Goal: Task Accomplishment & Management: Complete application form

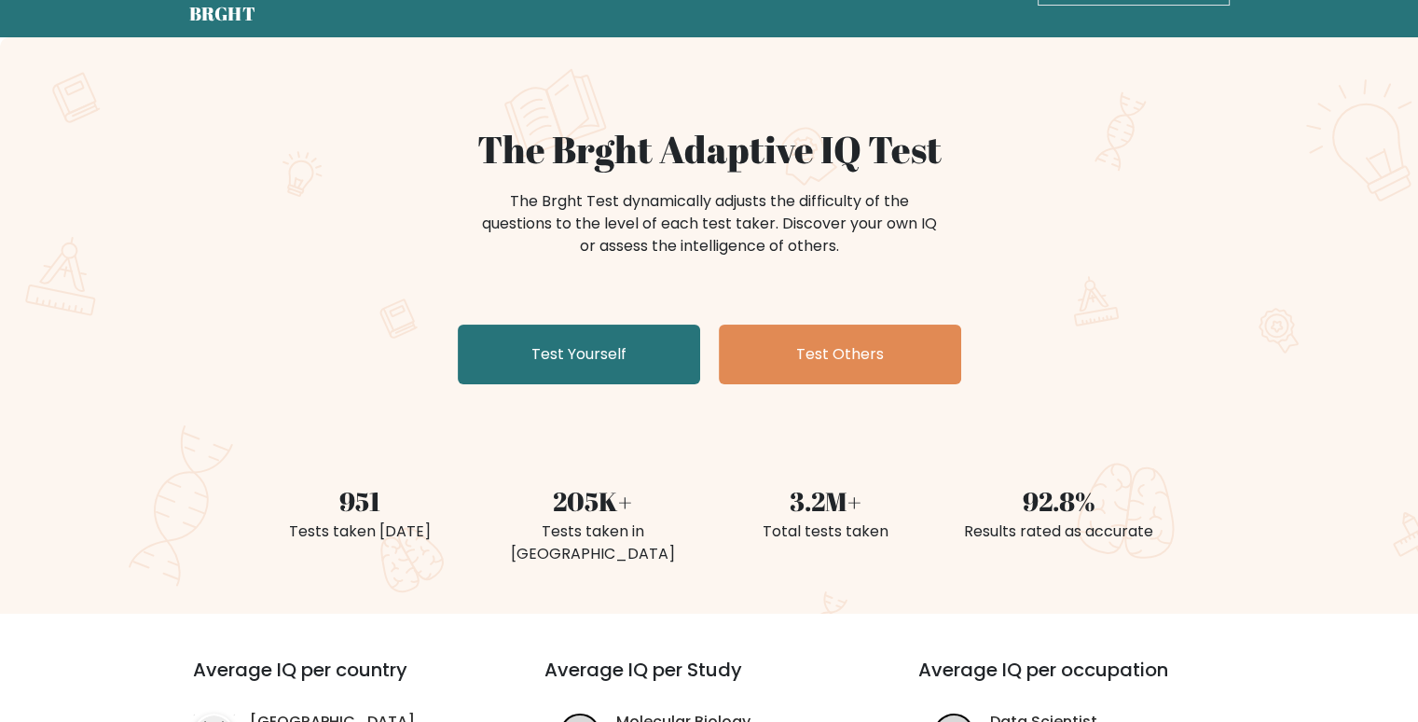
scroll to position [93, 0]
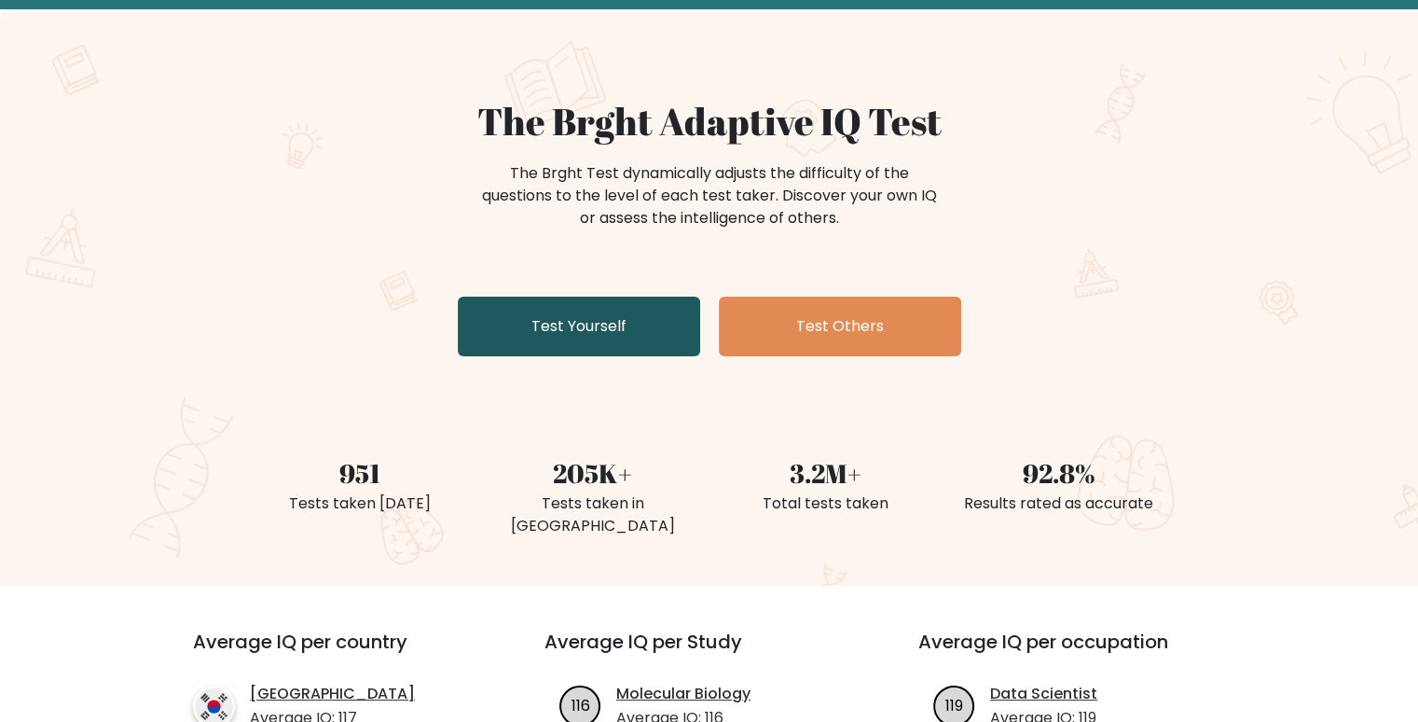
click at [601, 328] on link "Test Yourself" at bounding box center [579, 327] width 242 height 60
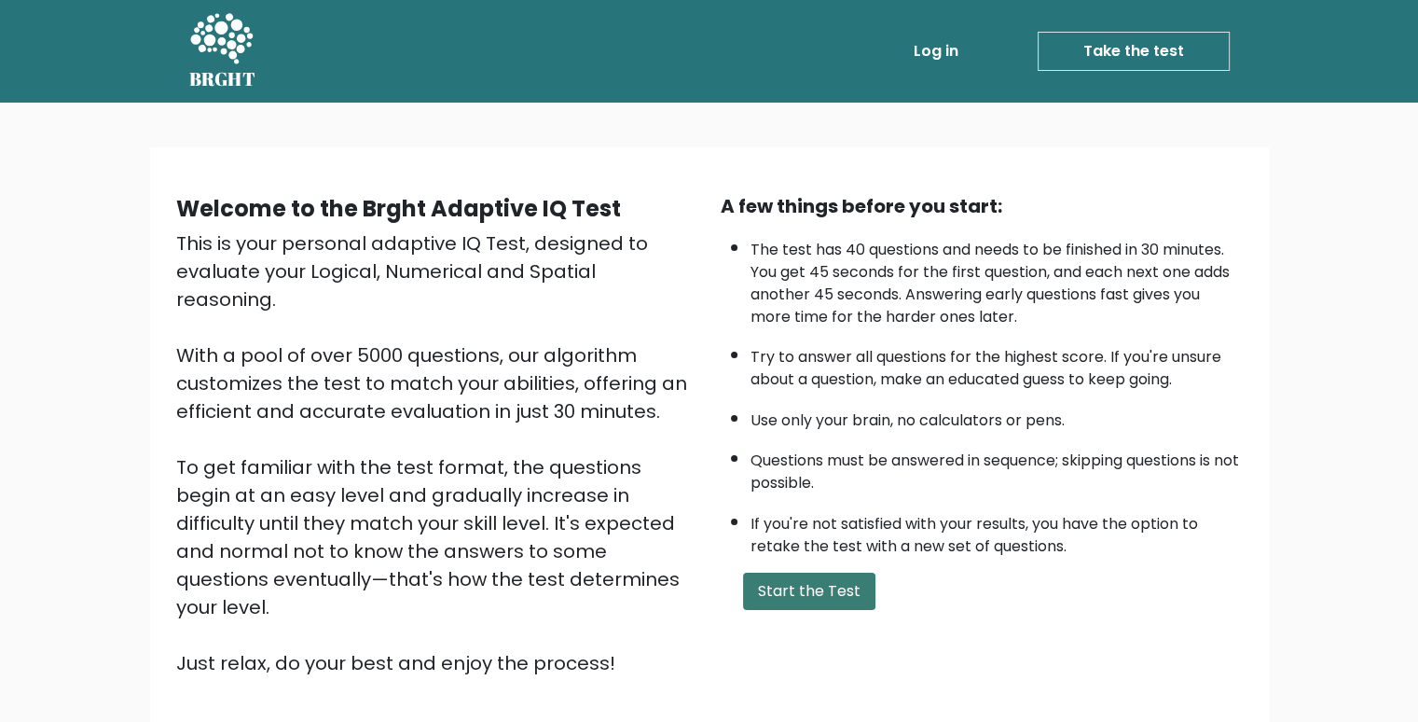
click at [846, 582] on button "Start the Test" at bounding box center [809, 591] width 132 height 37
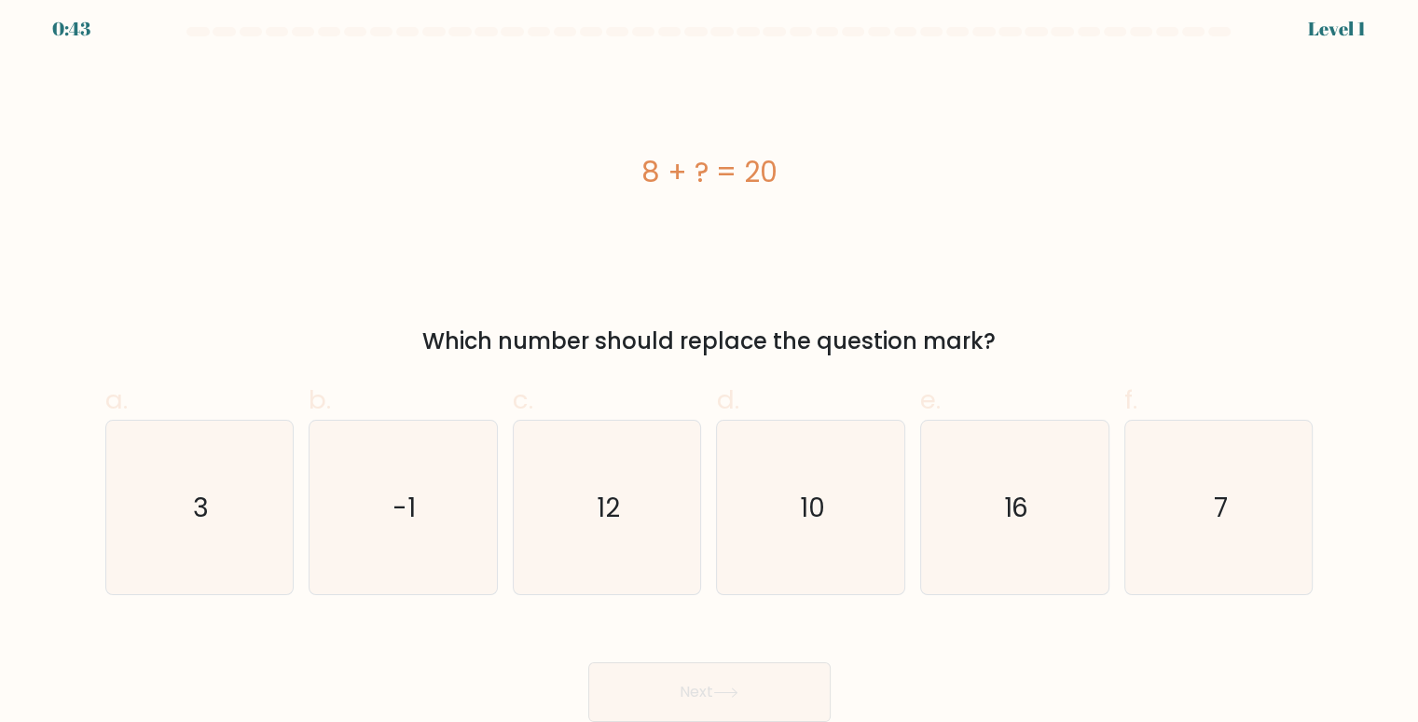
scroll to position [8, 0]
click at [578, 466] on icon "12" at bounding box center [607, 508] width 174 height 174
click at [710, 366] on input "c. 12" at bounding box center [710, 359] width 1 height 12
radio input "true"
click at [712, 680] on button "Next" at bounding box center [709, 692] width 242 height 60
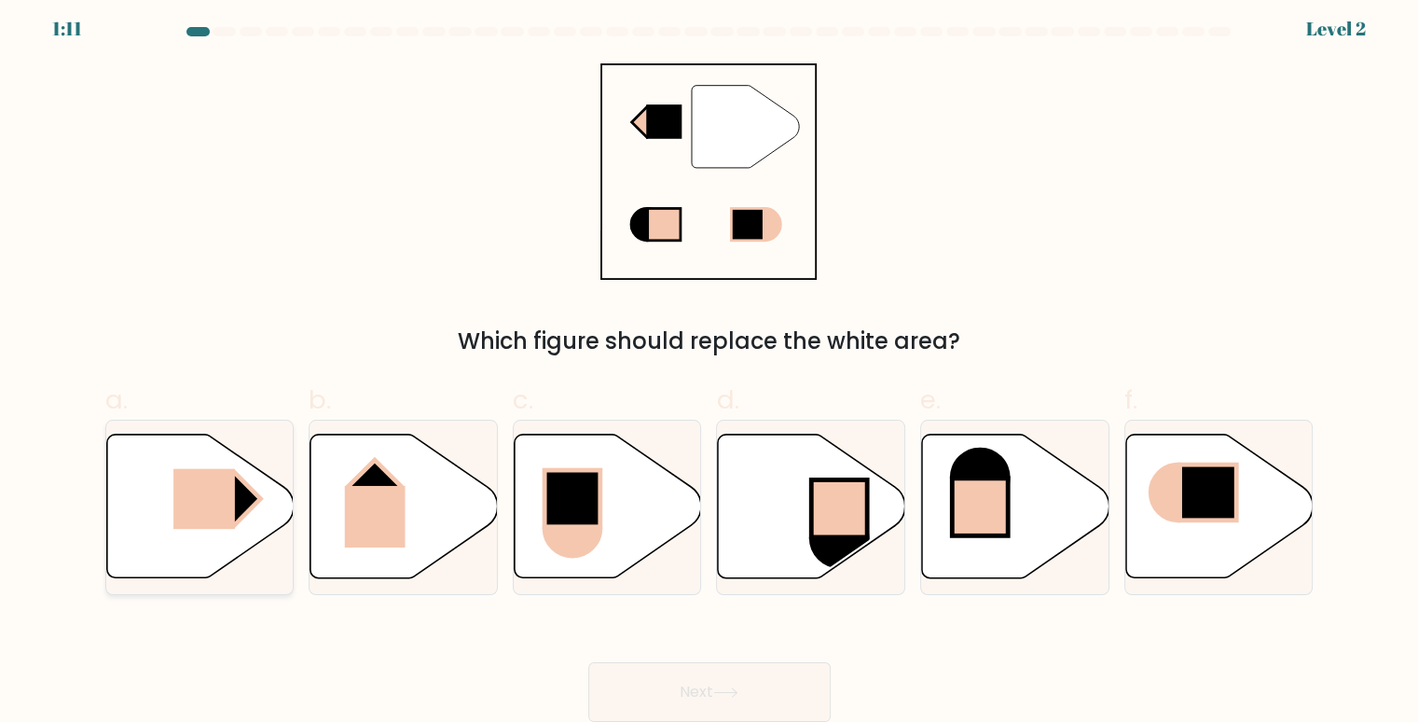
click at [261, 499] on rect at bounding box center [234, 498] width 53 height 53
click at [710, 366] on input "a." at bounding box center [710, 359] width 1 height 12
radio input "true"
click at [748, 699] on button "Next" at bounding box center [709, 692] width 242 height 60
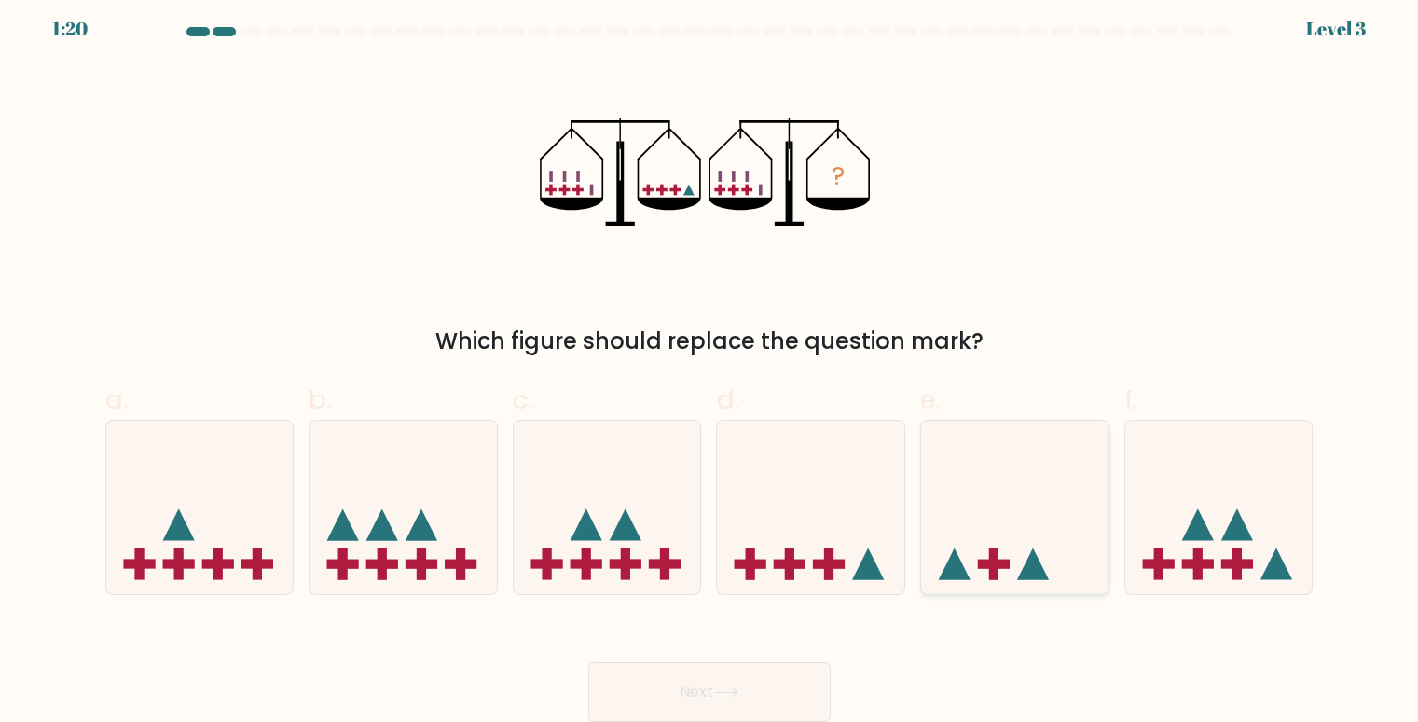
click at [1044, 558] on icon at bounding box center [1014, 507] width 187 height 155
click at [711, 366] on input "e." at bounding box center [710, 359] width 1 height 12
radio input "true"
click at [851, 558] on icon at bounding box center [810, 507] width 187 height 155
click at [711, 366] on input "d." at bounding box center [710, 359] width 1 height 12
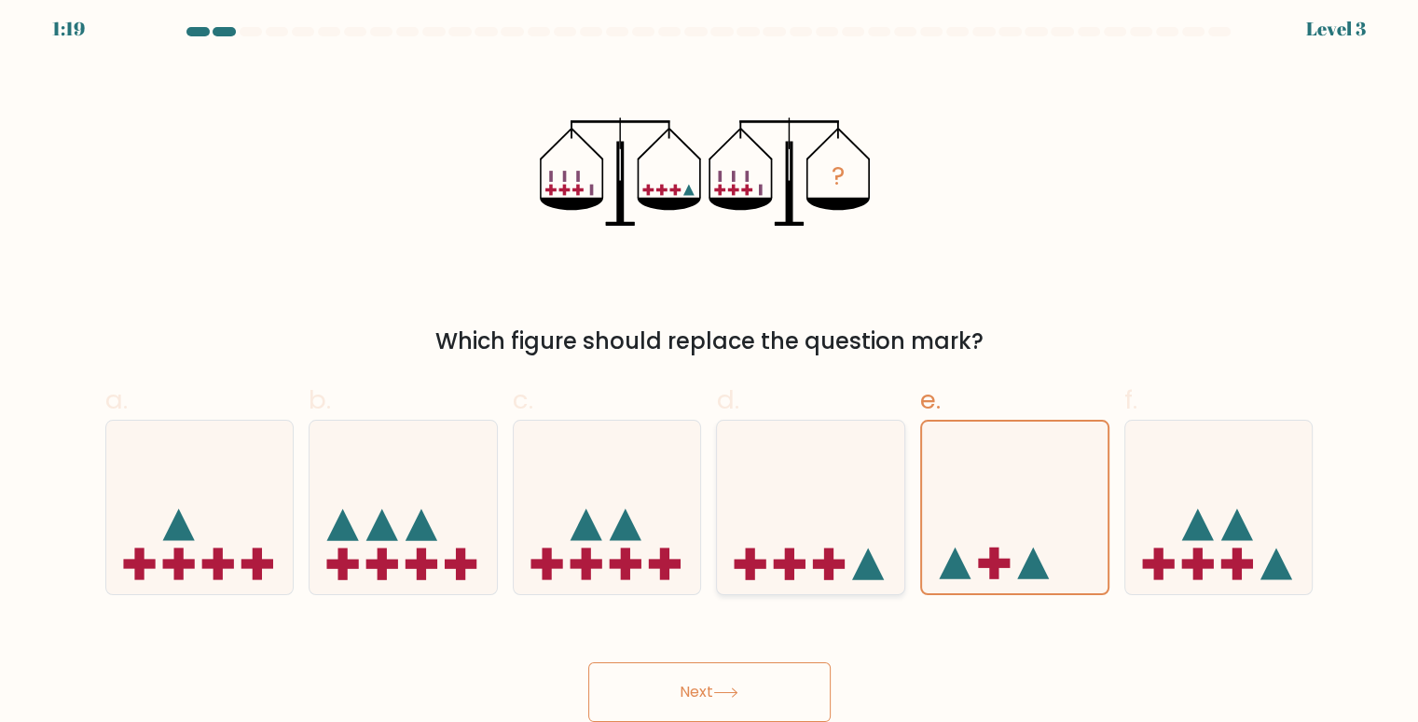
radio input "true"
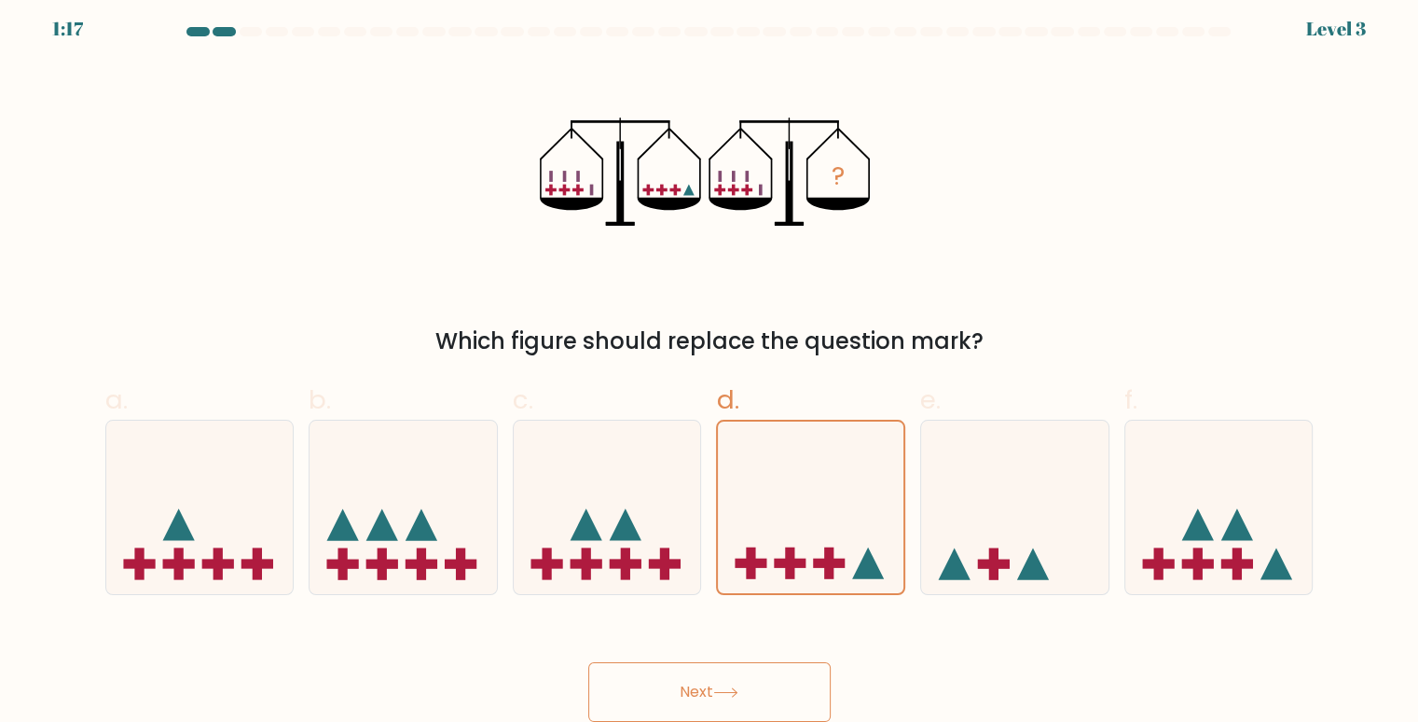
click at [761, 676] on button "Next" at bounding box center [709, 692] width 242 height 60
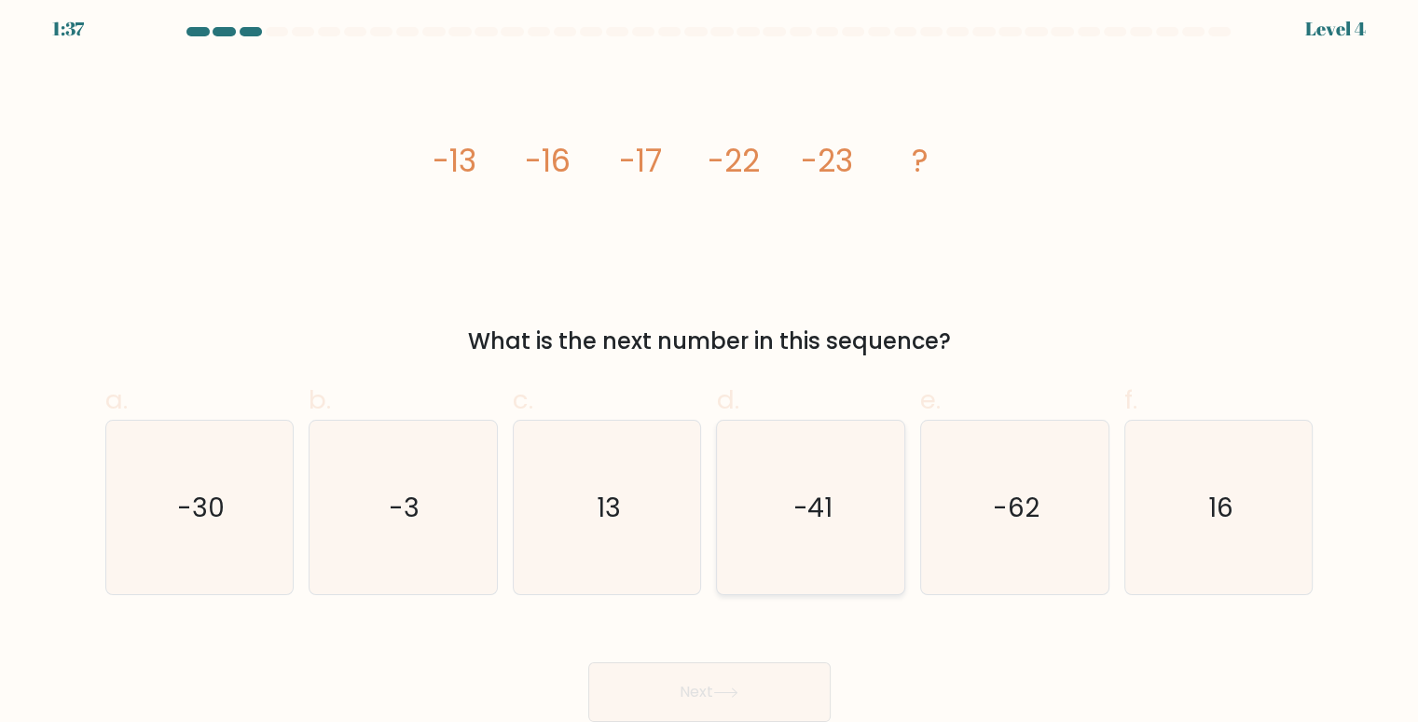
click at [757, 498] on icon "-41" at bounding box center [812, 508] width 174 height 174
click at [711, 366] on input "d. -41" at bounding box center [710, 359] width 1 height 12
radio input "true"
click at [241, 492] on icon "-30" at bounding box center [200, 508] width 174 height 174
click at [710, 366] on input "a. -30" at bounding box center [710, 359] width 1 height 12
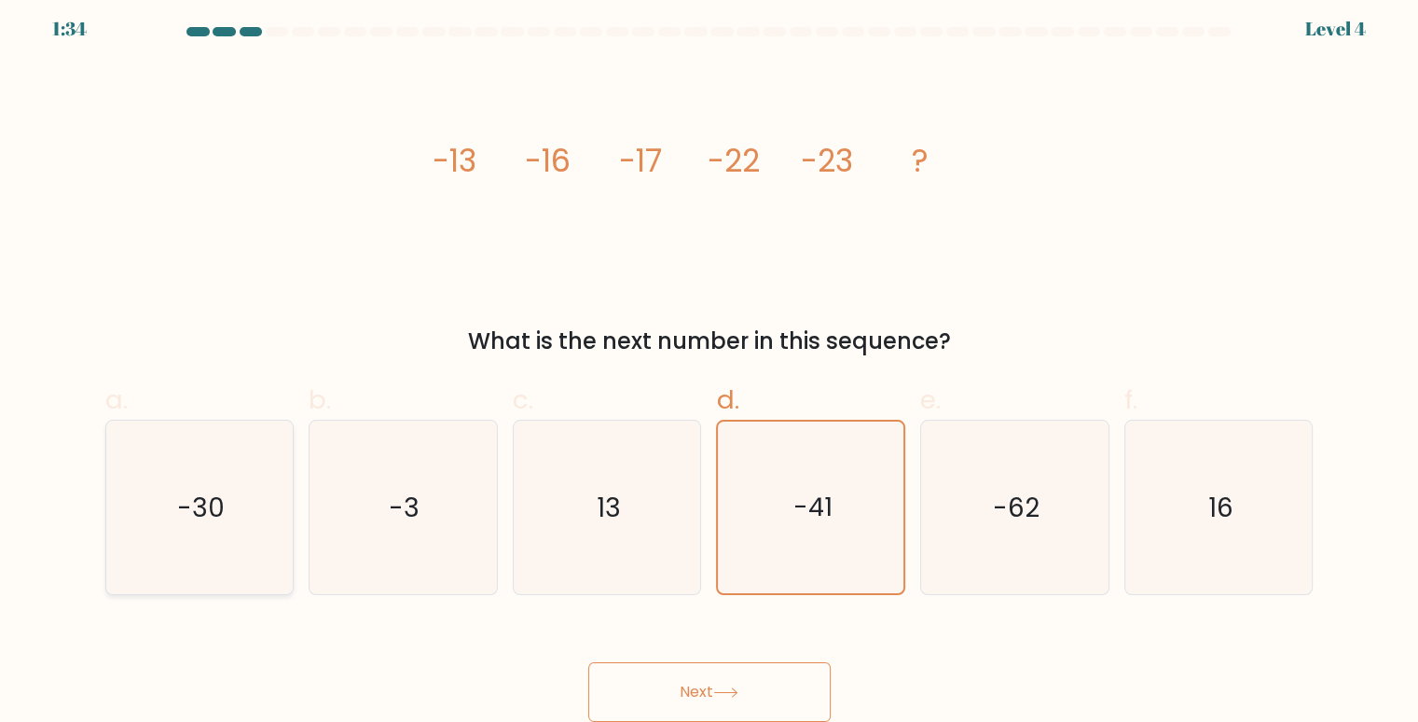
radio input "true"
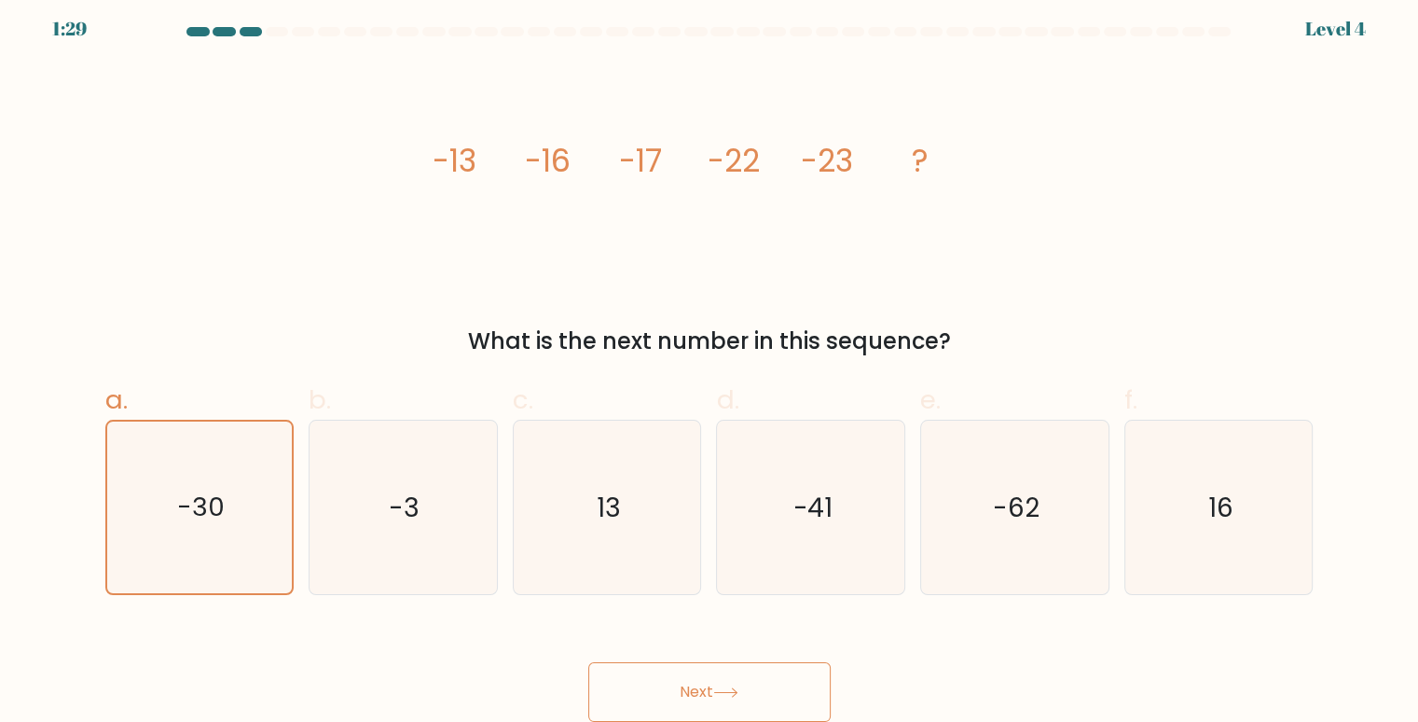
click at [706, 684] on button "Next" at bounding box center [709, 692] width 242 height 60
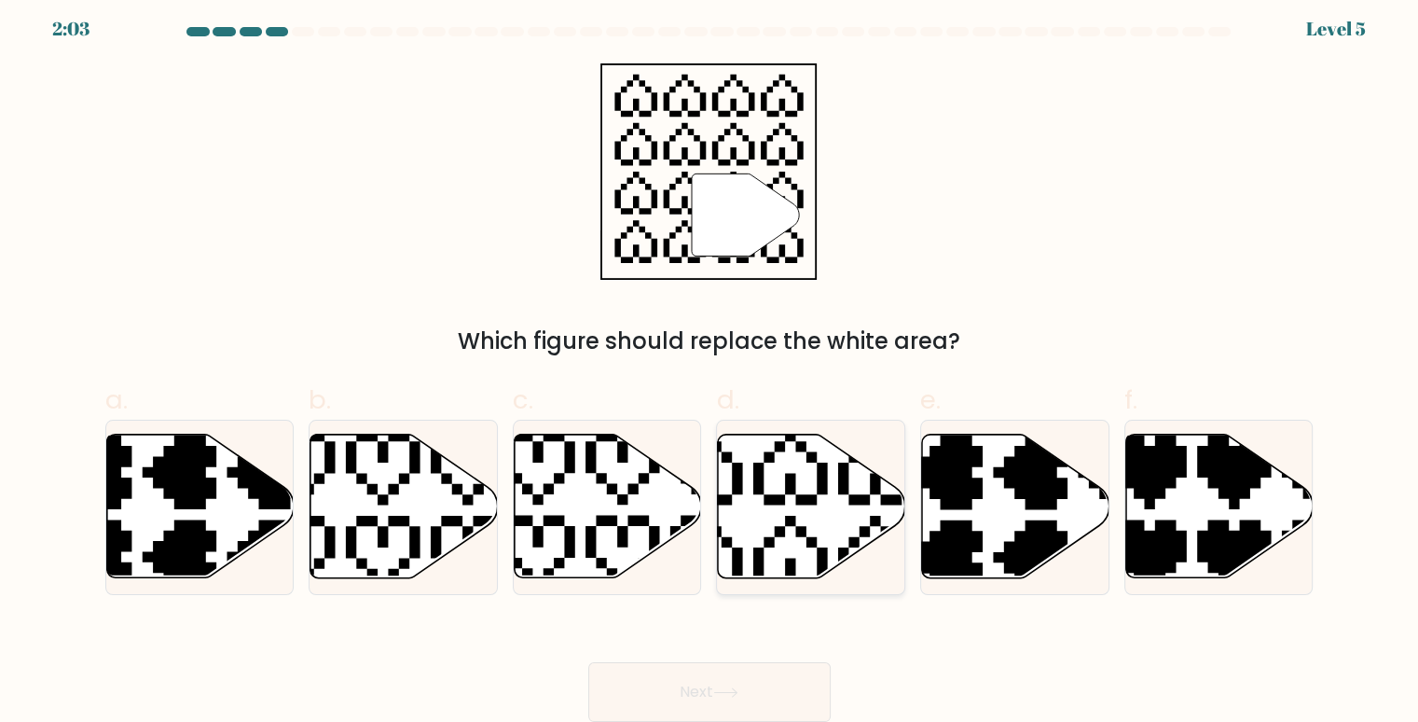
click at [791, 512] on icon at bounding box center [811, 507] width 187 height 144
click at [711, 366] on input "d." at bounding box center [710, 359] width 1 height 12
radio input "true"
click at [759, 676] on button "Next" at bounding box center [709, 692] width 242 height 60
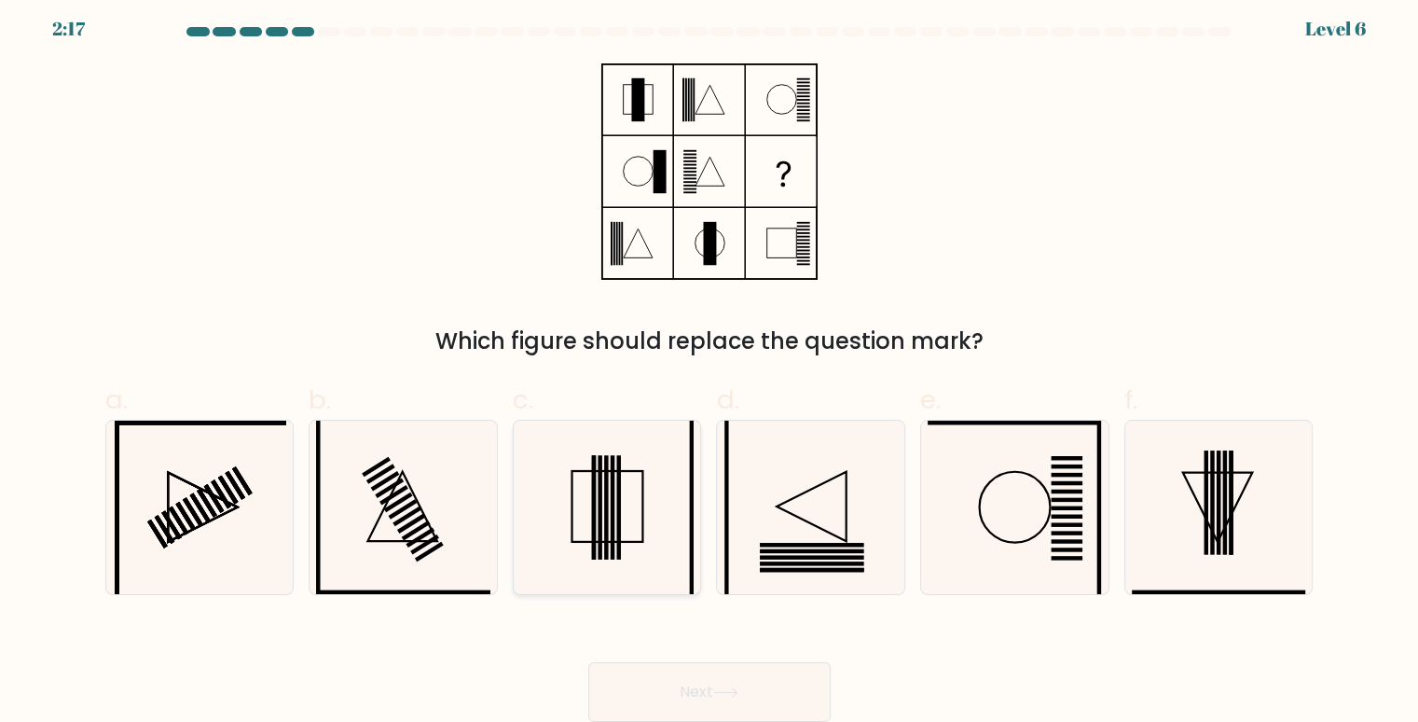
click at [657, 530] on icon at bounding box center [607, 508] width 174 height 174
click at [710, 366] on input "c." at bounding box center [710, 359] width 1 height 12
radio input "true"
click at [748, 679] on button "Next" at bounding box center [709, 692] width 242 height 60
click at [725, 697] on icon at bounding box center [725, 692] width 25 height 10
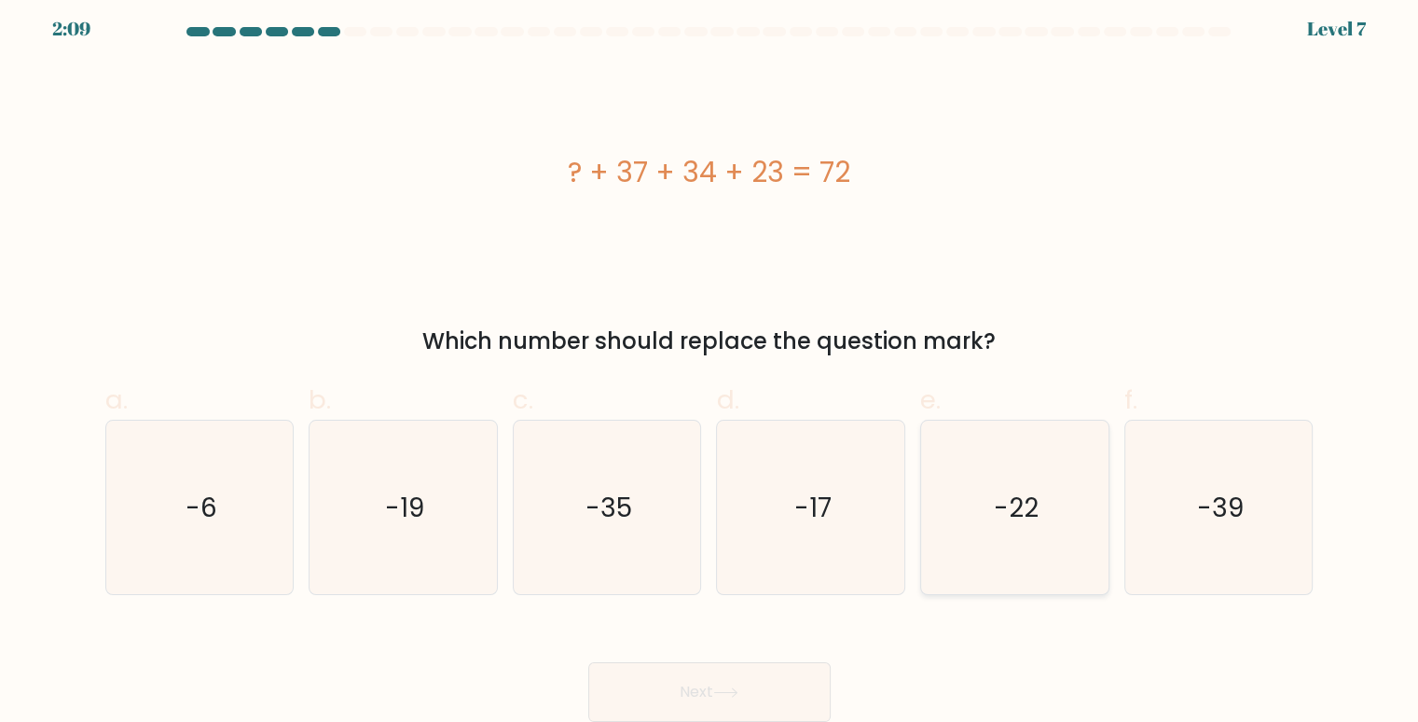
click at [1063, 484] on icon "-22" at bounding box center [1015, 508] width 174 height 174
click at [711, 366] on input "e. -22" at bounding box center [710, 359] width 1 height 12
radio input "true"
click at [790, 675] on button "Next" at bounding box center [709, 692] width 242 height 60
click at [787, 676] on button "Next" at bounding box center [709, 692] width 242 height 60
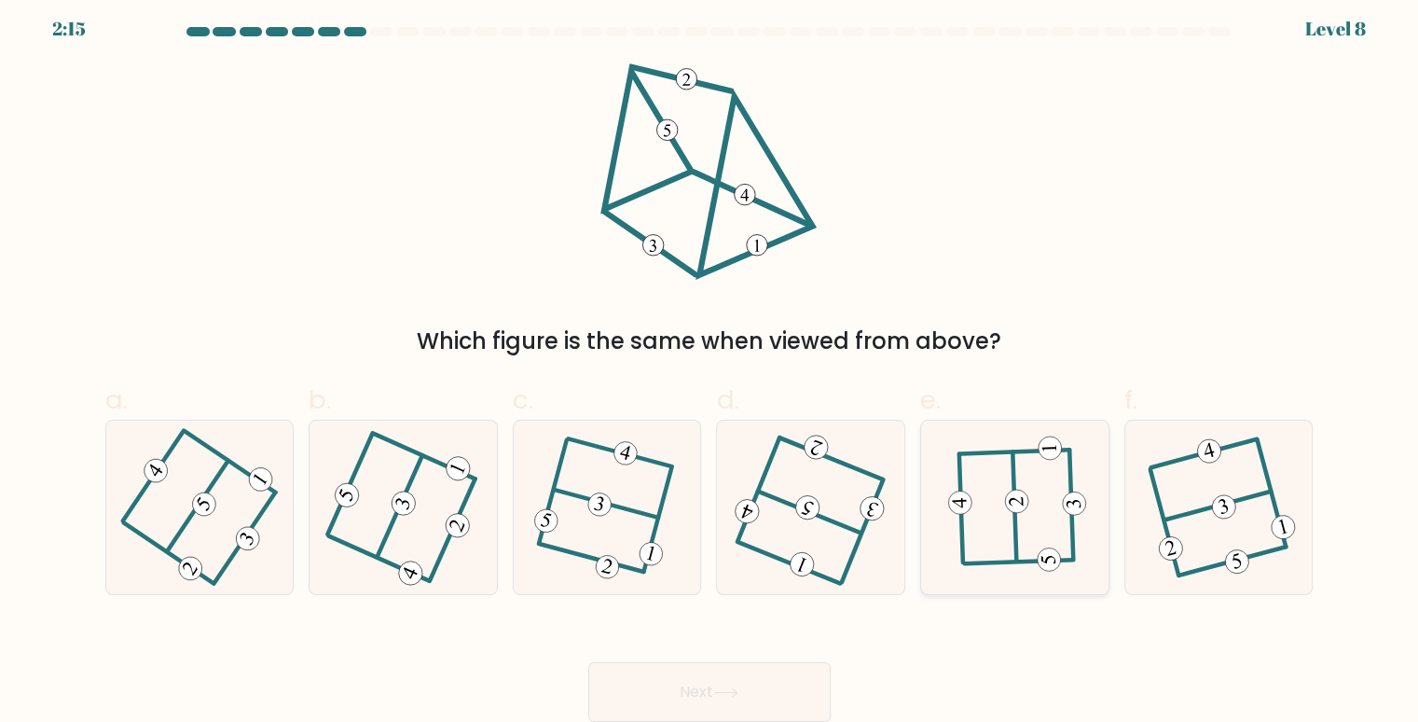
click at [1041, 534] on icon at bounding box center [1015, 506] width 135 height 139
click at [711, 366] on input "e." at bounding box center [710, 359] width 1 height 12
radio input "true"
click at [743, 679] on button "Next" at bounding box center [709, 692] width 242 height 60
click at [779, 685] on button "Next" at bounding box center [709, 692] width 242 height 60
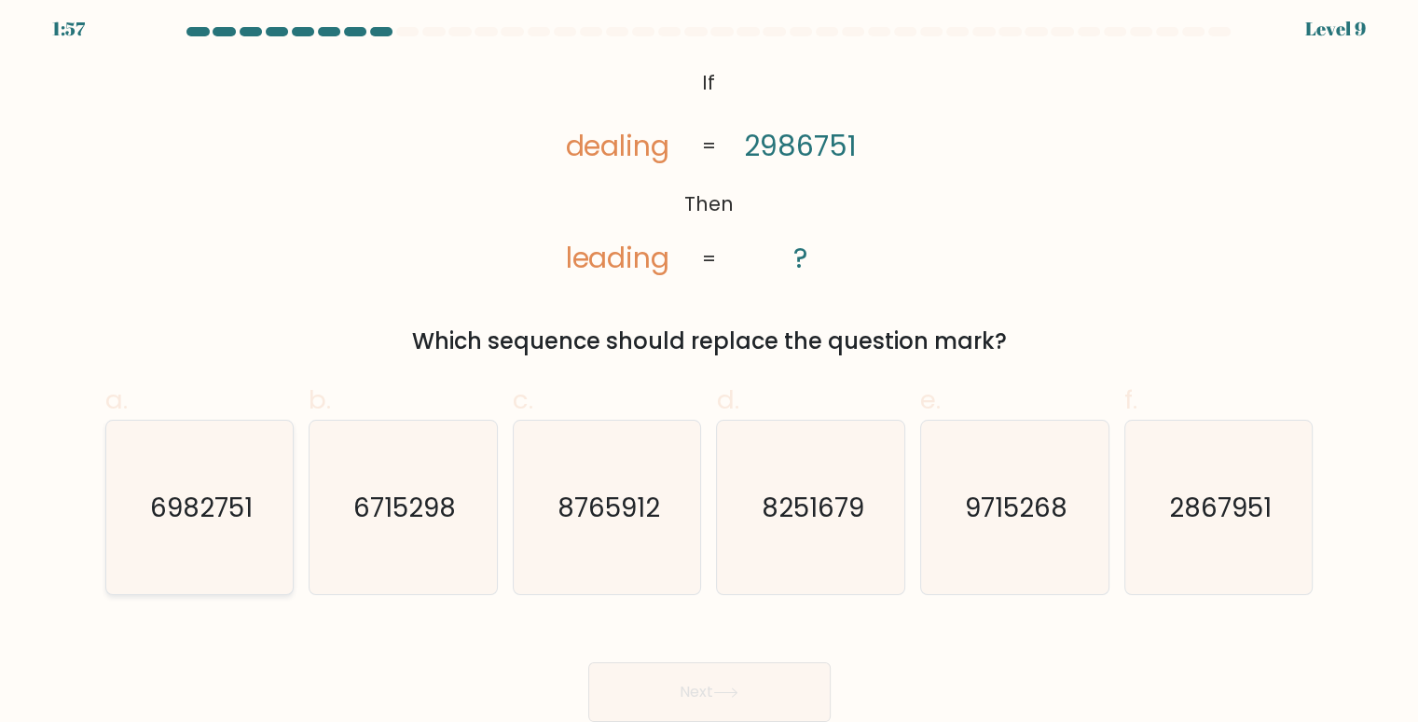
click at [229, 534] on icon "6982751" at bounding box center [200, 508] width 174 height 174
click at [710, 366] on input "a. 6982751" at bounding box center [710, 359] width 1 height 12
radio input "true"
click at [640, 689] on button "Next" at bounding box center [709, 692] width 242 height 60
click at [674, 684] on button "Next" at bounding box center [709, 692] width 242 height 60
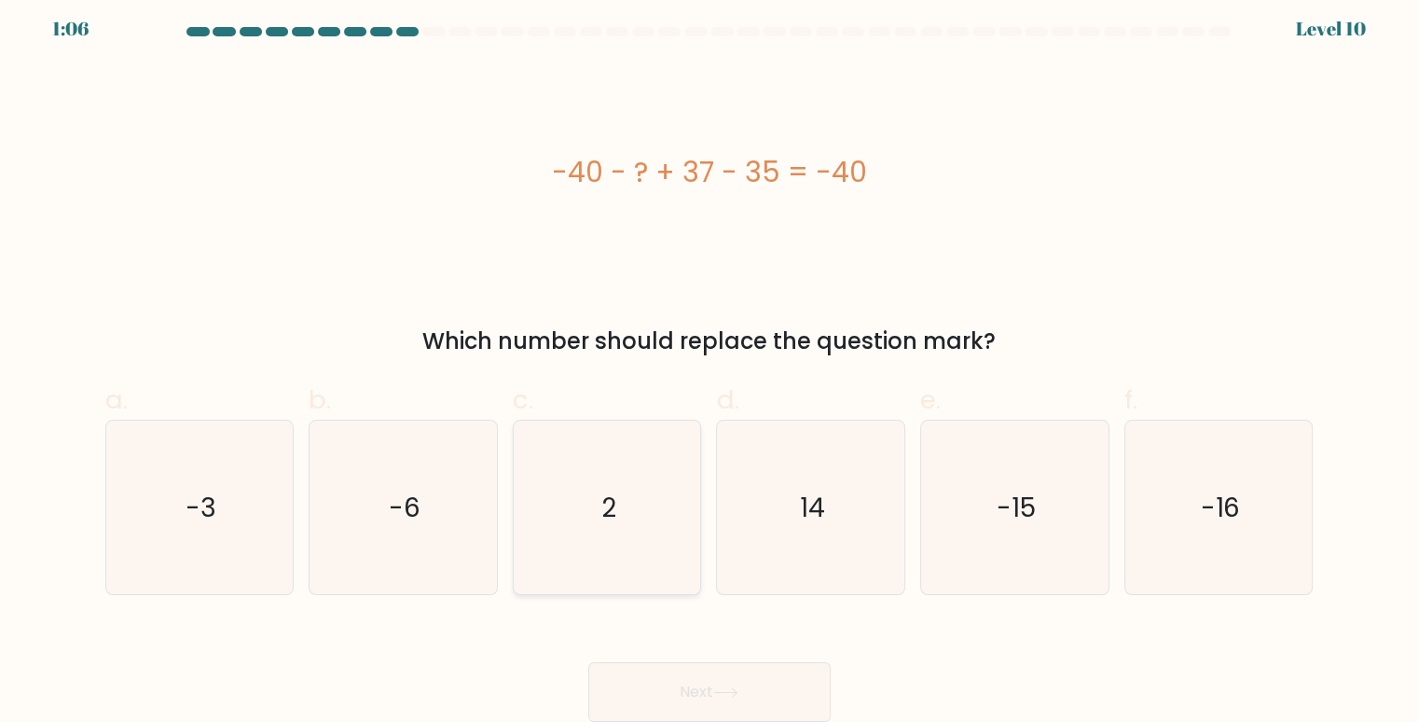
click at [588, 519] on icon "2" at bounding box center [607, 508] width 174 height 174
click at [710, 366] on input "c. 2" at bounding box center [710, 359] width 1 height 12
radio input "true"
click at [767, 674] on button "Next" at bounding box center [709, 692] width 242 height 60
click at [785, 673] on button "Next" at bounding box center [709, 692] width 242 height 60
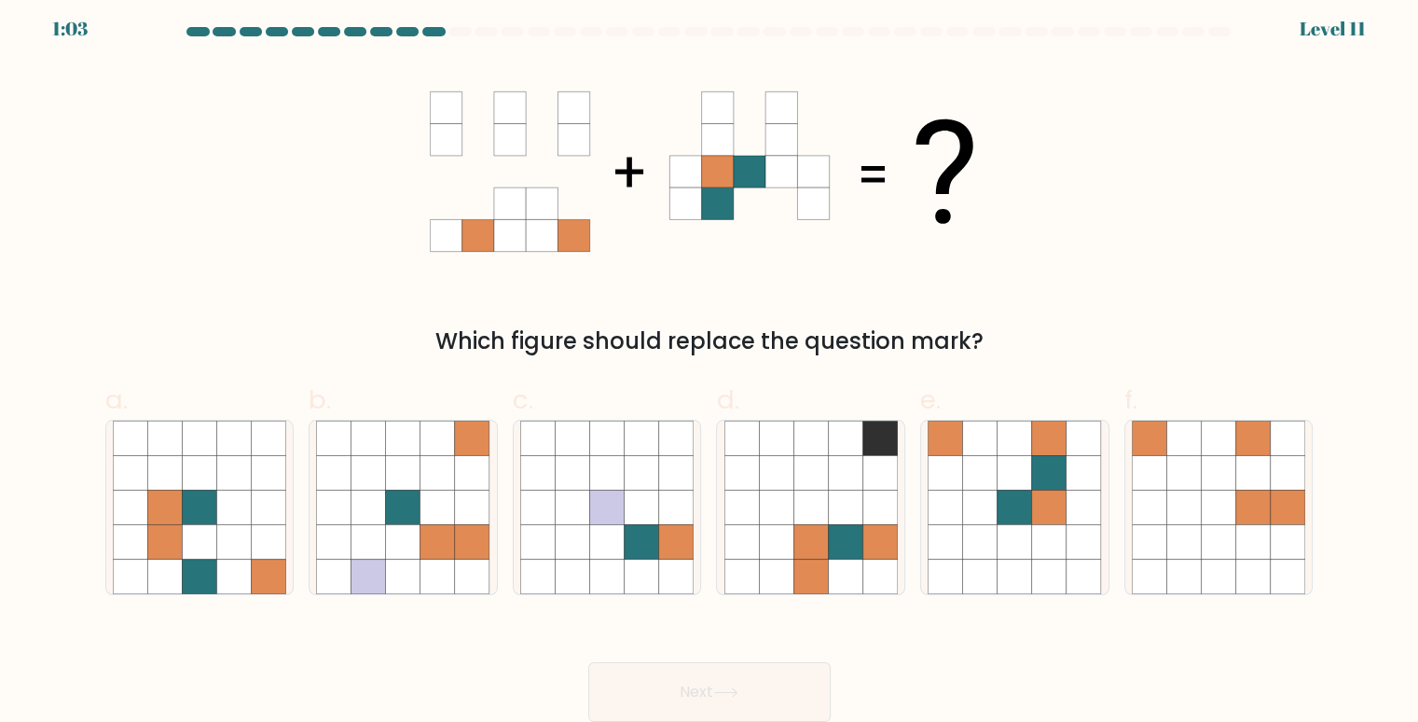
click at [702, 667] on button "Next" at bounding box center [709, 692] width 242 height 60
click at [687, 624] on div "Next" at bounding box center [709, 669] width 1231 height 104
click at [1010, 534] on icon at bounding box center [1015, 541] width 35 height 35
click at [711, 366] on input "e." at bounding box center [710, 359] width 1 height 12
radio input "true"
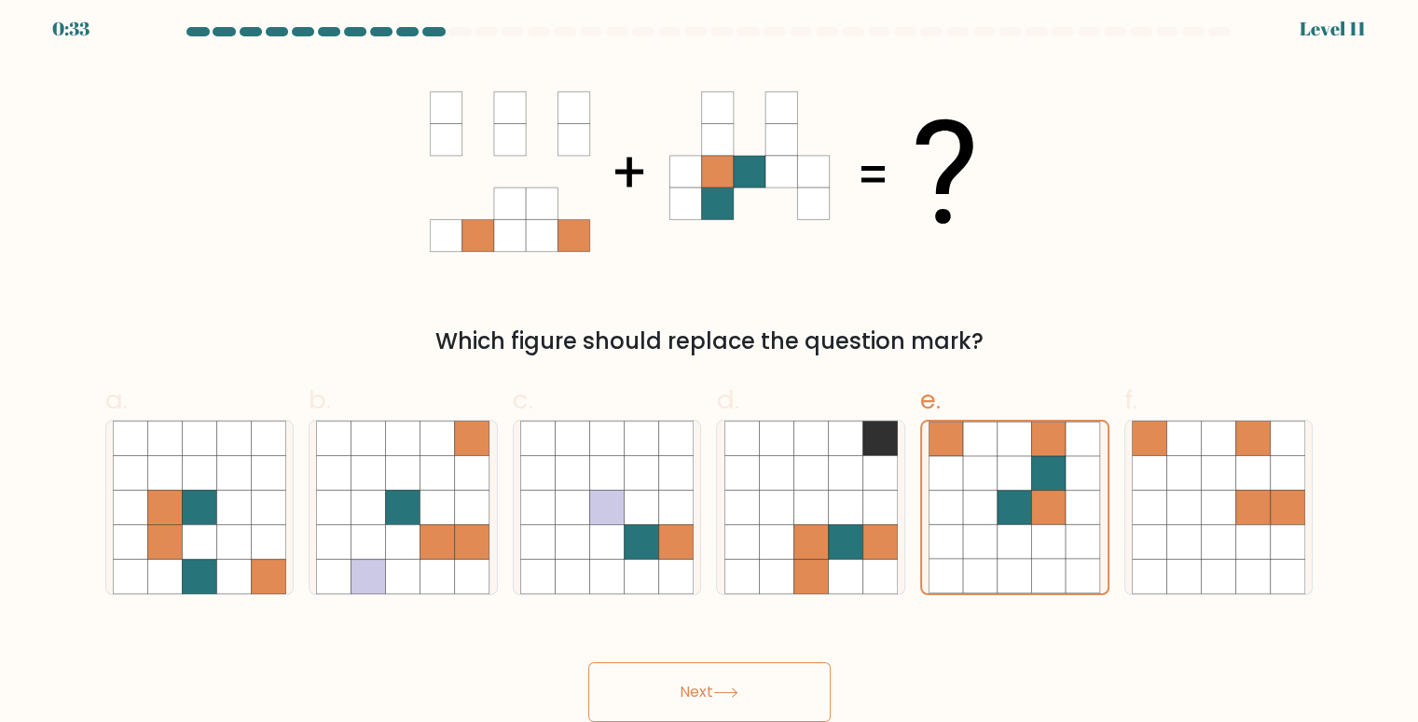
click at [677, 703] on button "Next" at bounding box center [709, 692] width 242 height 60
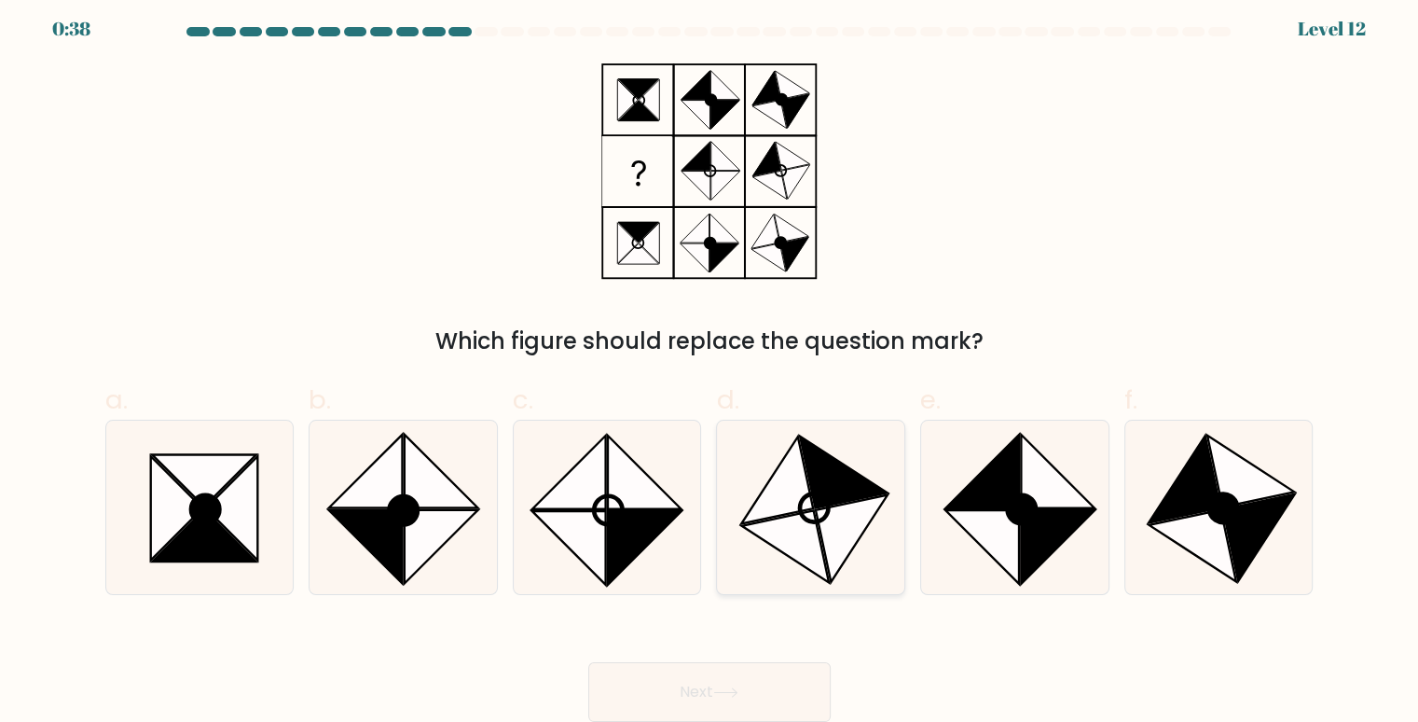
click at [878, 494] on icon at bounding box center [852, 538] width 72 height 88
click at [711, 366] on input "d." at bounding box center [710, 359] width 1 height 12
radio input "true"
click at [672, 531] on icon at bounding box center [607, 508] width 174 height 174
click at [710, 366] on input "c." at bounding box center [710, 359] width 1 height 12
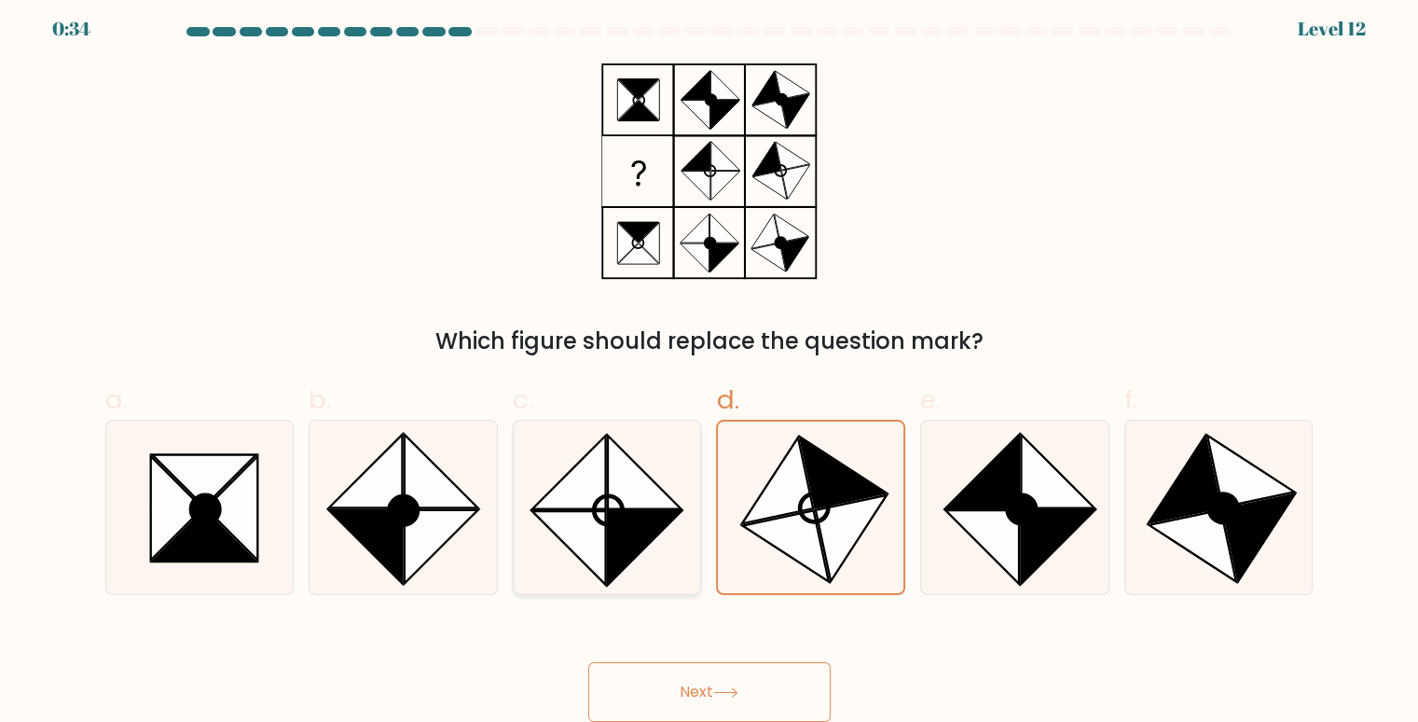
radio input "true"
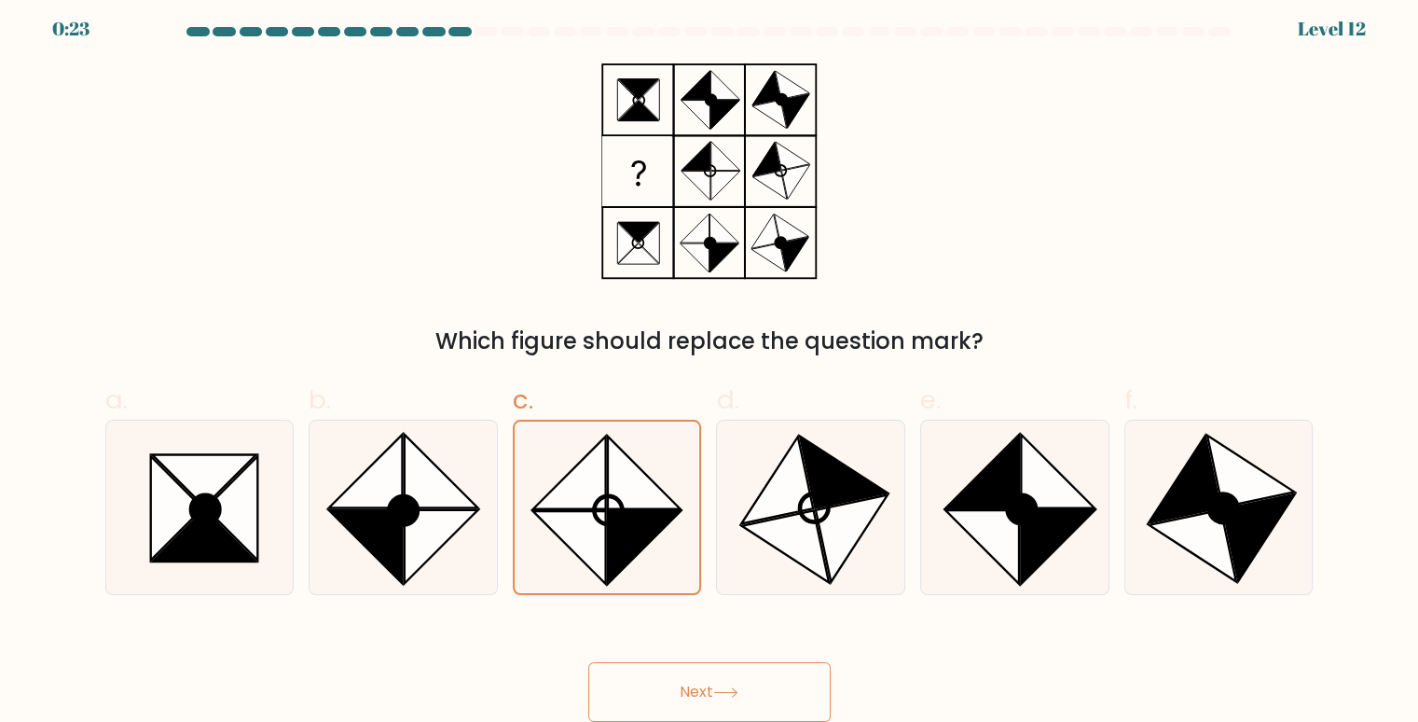
click at [730, 674] on button "Next" at bounding box center [709, 692] width 242 height 60
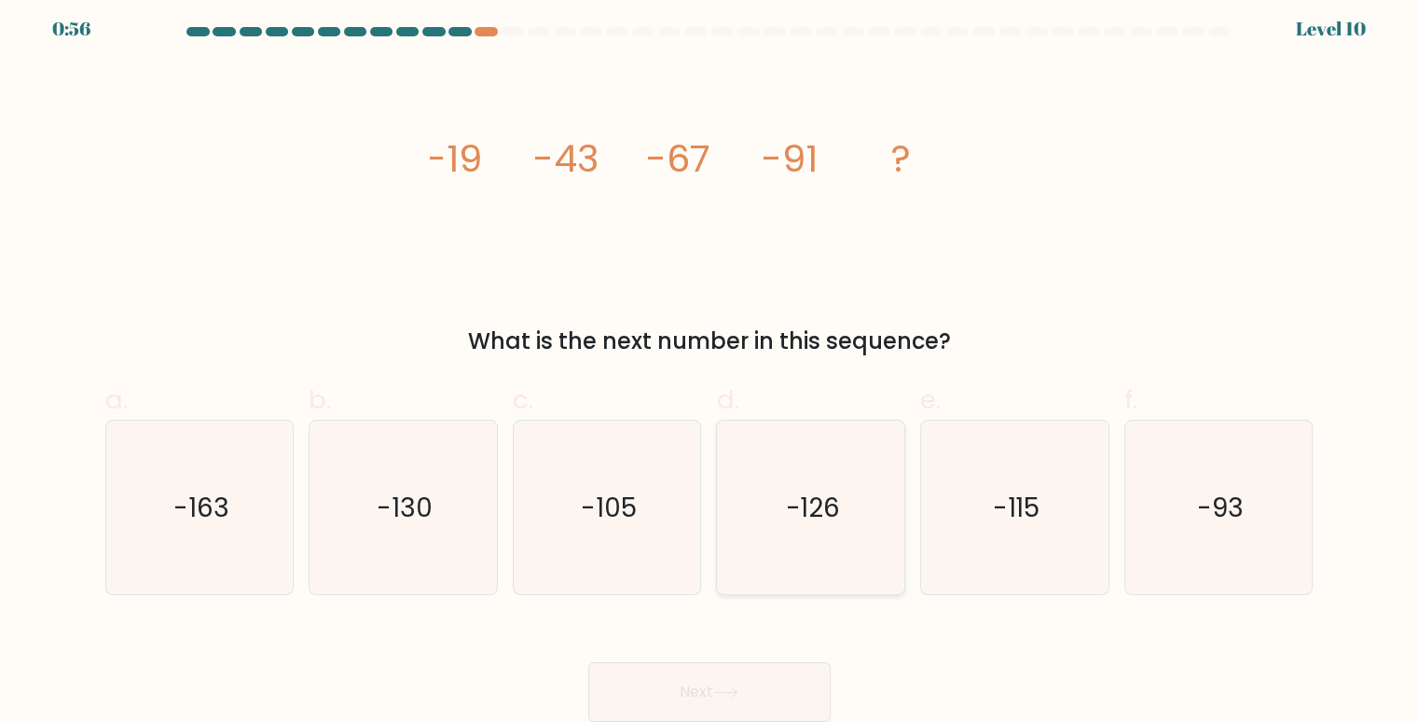
click at [785, 480] on icon "-126" at bounding box center [812, 508] width 174 height 174
click at [711, 366] on input "d. -126" at bounding box center [710, 359] width 1 height 12
radio input "true"
click at [690, 695] on button "Next" at bounding box center [709, 692] width 242 height 60
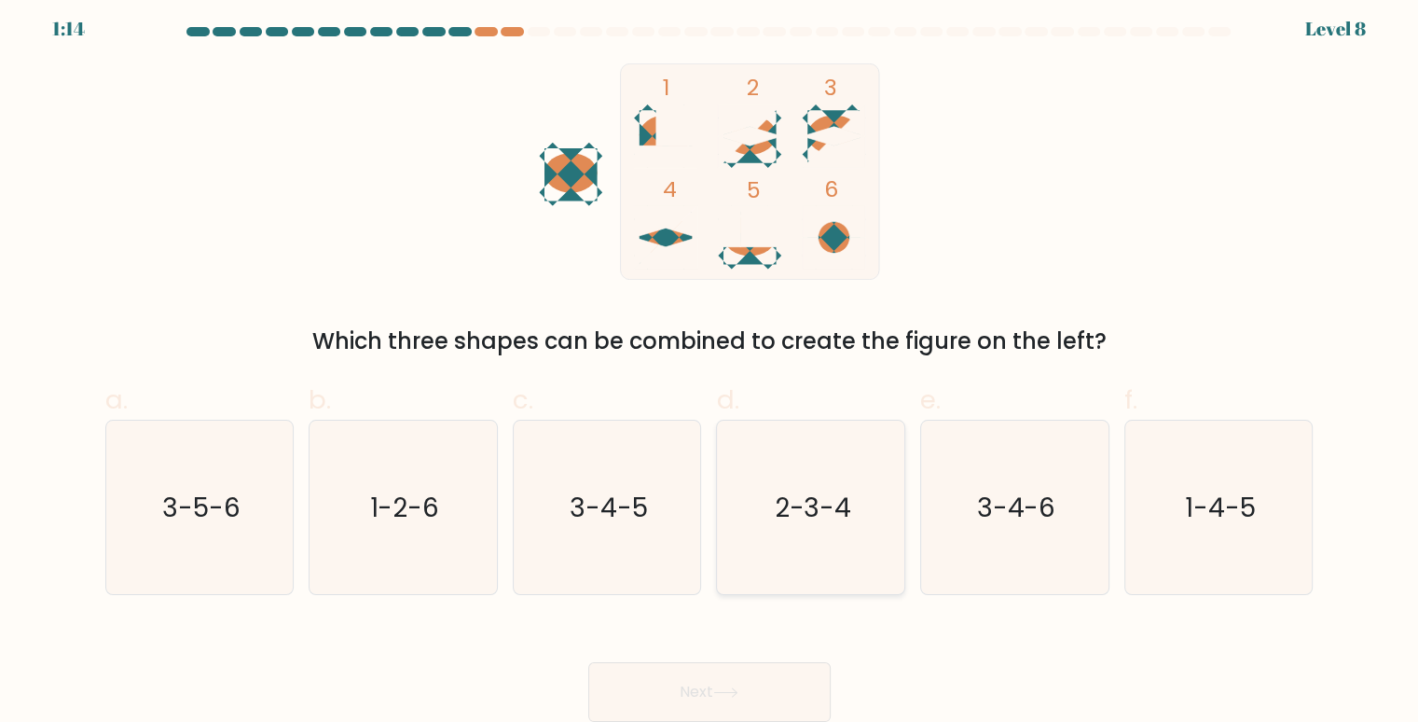
click at [822, 501] on text "2-3-4" at bounding box center [812, 507] width 77 height 36
click at [711, 366] on input "d. 2-3-4" at bounding box center [710, 359] width 1 height 12
radio input "true"
click at [793, 695] on button "Next" at bounding box center [709, 692] width 242 height 60
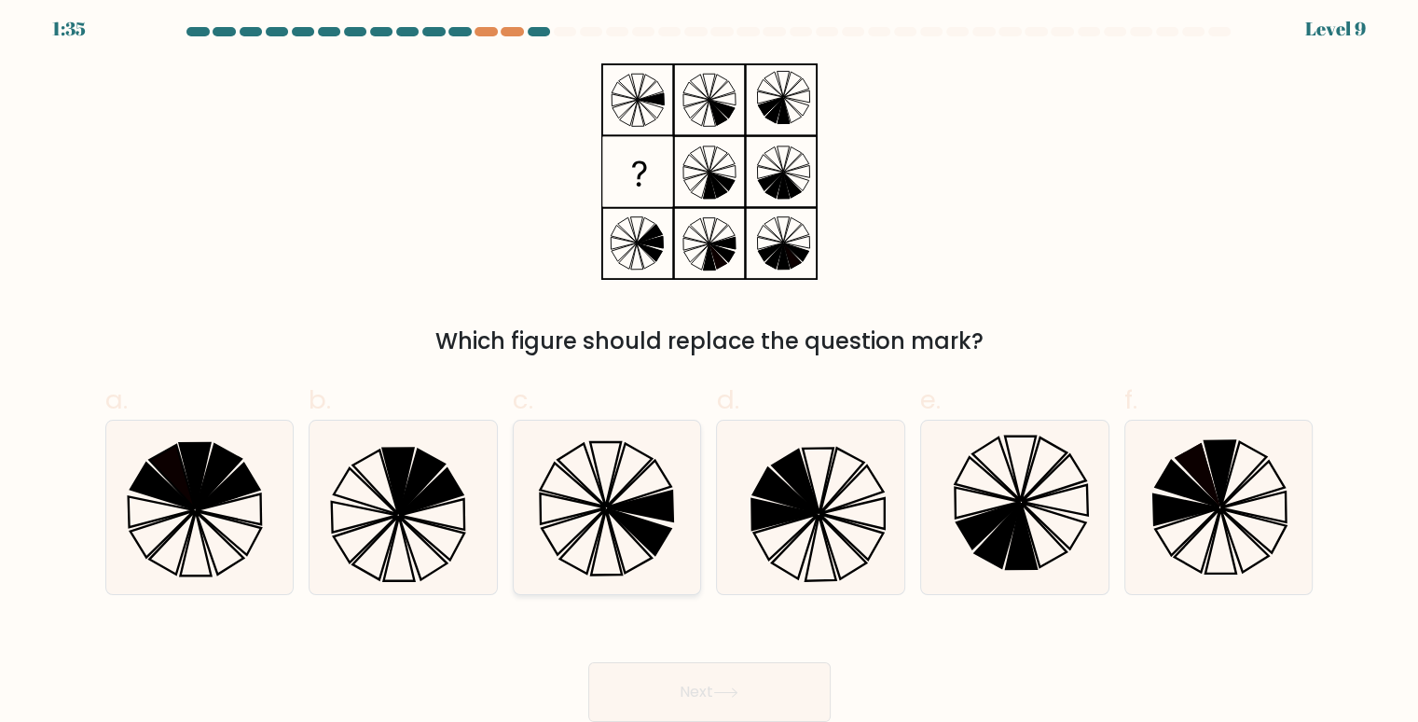
click at [657, 519] on icon at bounding box center [607, 508] width 174 height 174
click at [710, 366] on input "c." at bounding box center [710, 359] width 1 height 12
radio input "true"
click at [757, 689] on button "Next" at bounding box center [709, 692] width 242 height 60
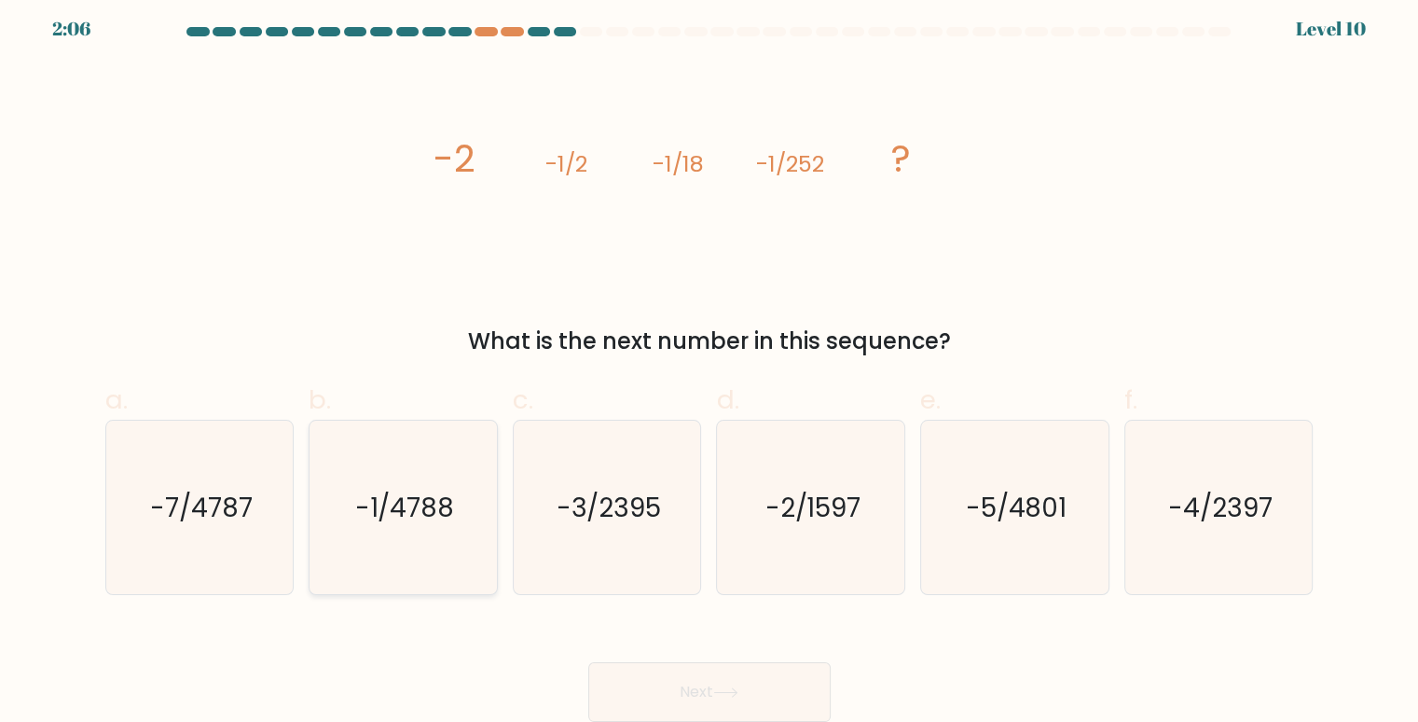
drag, startPoint x: 460, startPoint y: 524, endPoint x: 474, endPoint y: 524, distance: 14.0
click at [464, 524] on icon "-1/4788" at bounding box center [403, 508] width 174 height 174
click at [710, 366] on input "b. -1/4788" at bounding box center [710, 359] width 1 height 12
radio input "true"
click at [796, 695] on button "Next" at bounding box center [709, 692] width 242 height 60
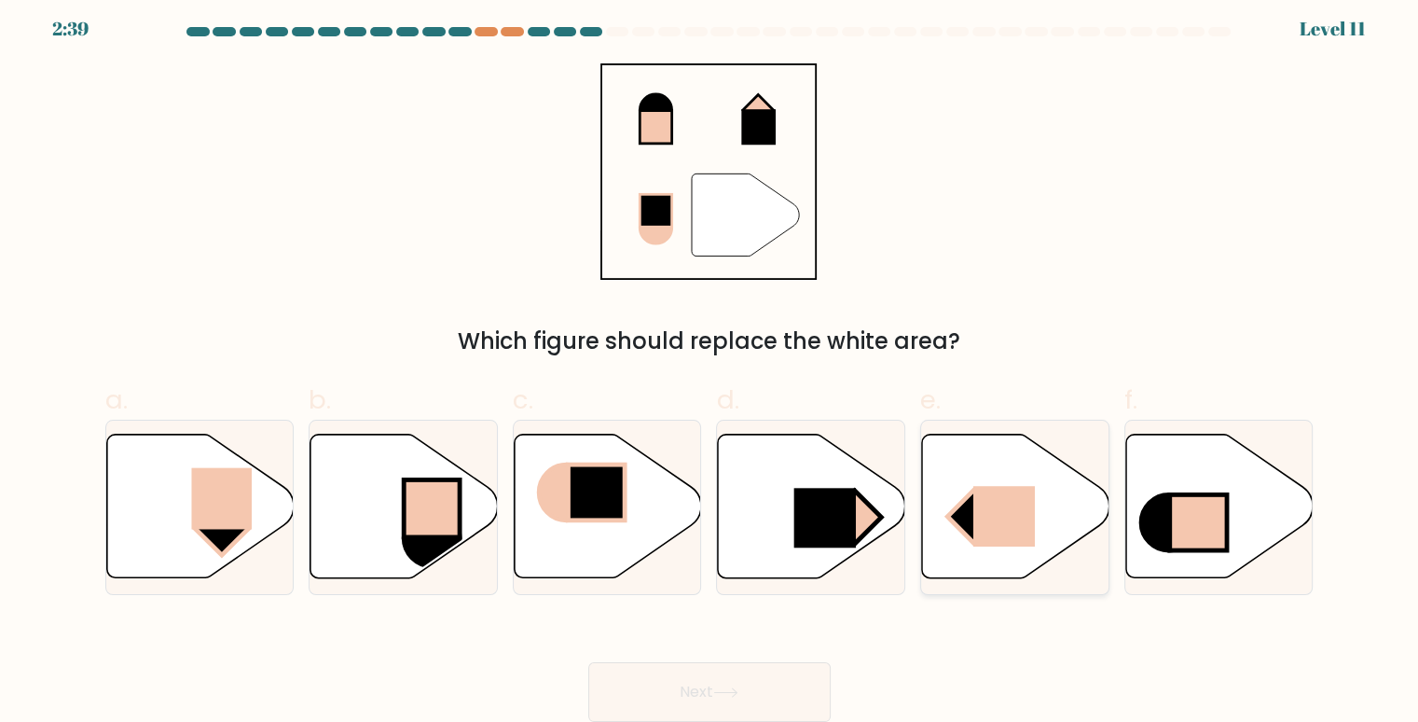
click at [1010, 518] on rect at bounding box center [1005, 516] width 62 height 61
click at [711, 366] on input "e." at bounding box center [710, 359] width 1 height 12
radio input "true"
click at [262, 497] on icon at bounding box center [199, 507] width 187 height 144
click at [710, 366] on input "a." at bounding box center [710, 359] width 1 height 12
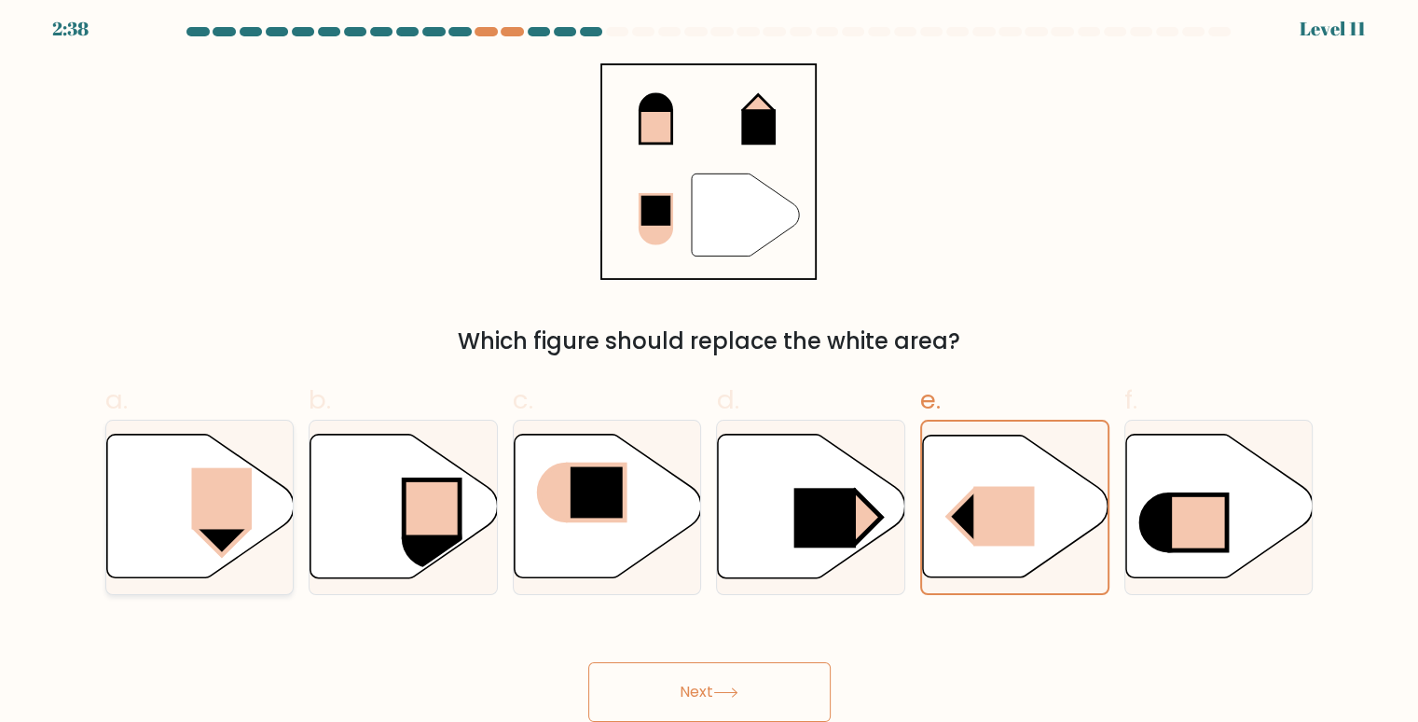
radio input "true"
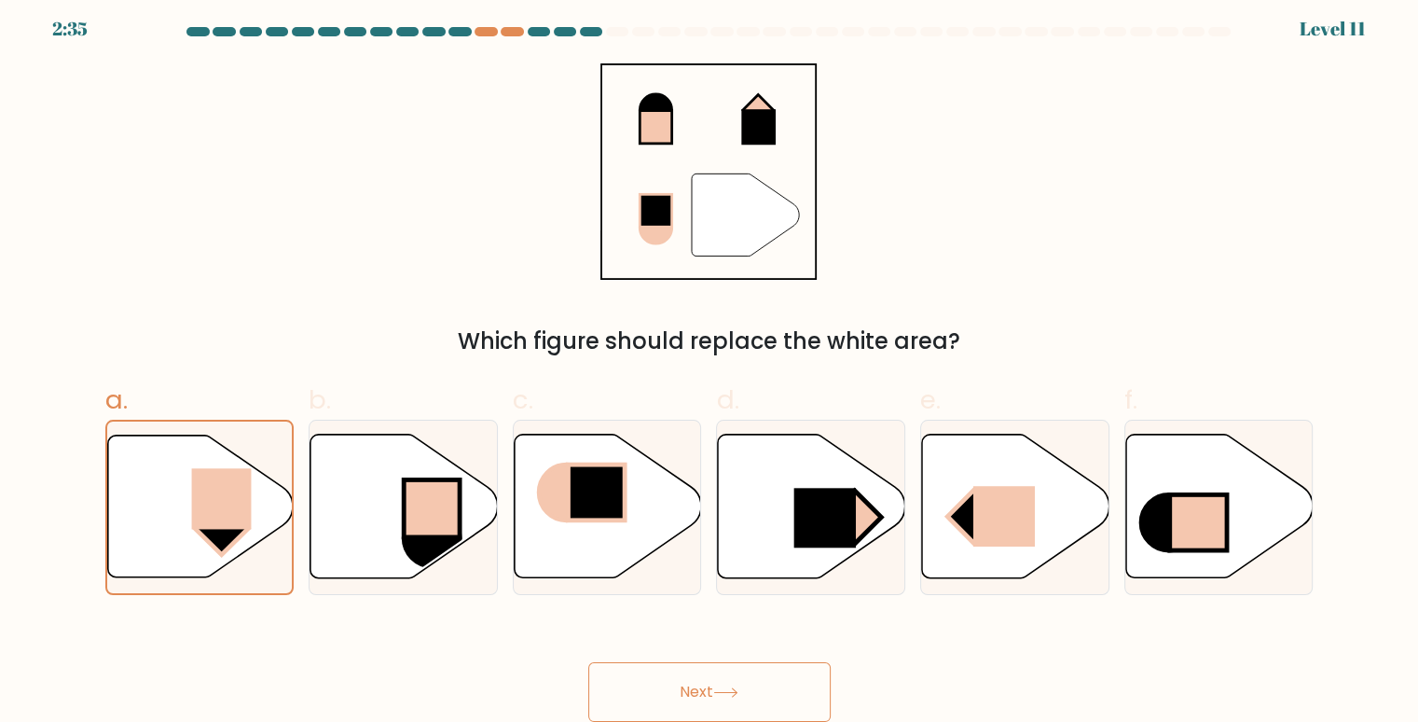
click at [746, 672] on button "Next" at bounding box center [709, 692] width 242 height 60
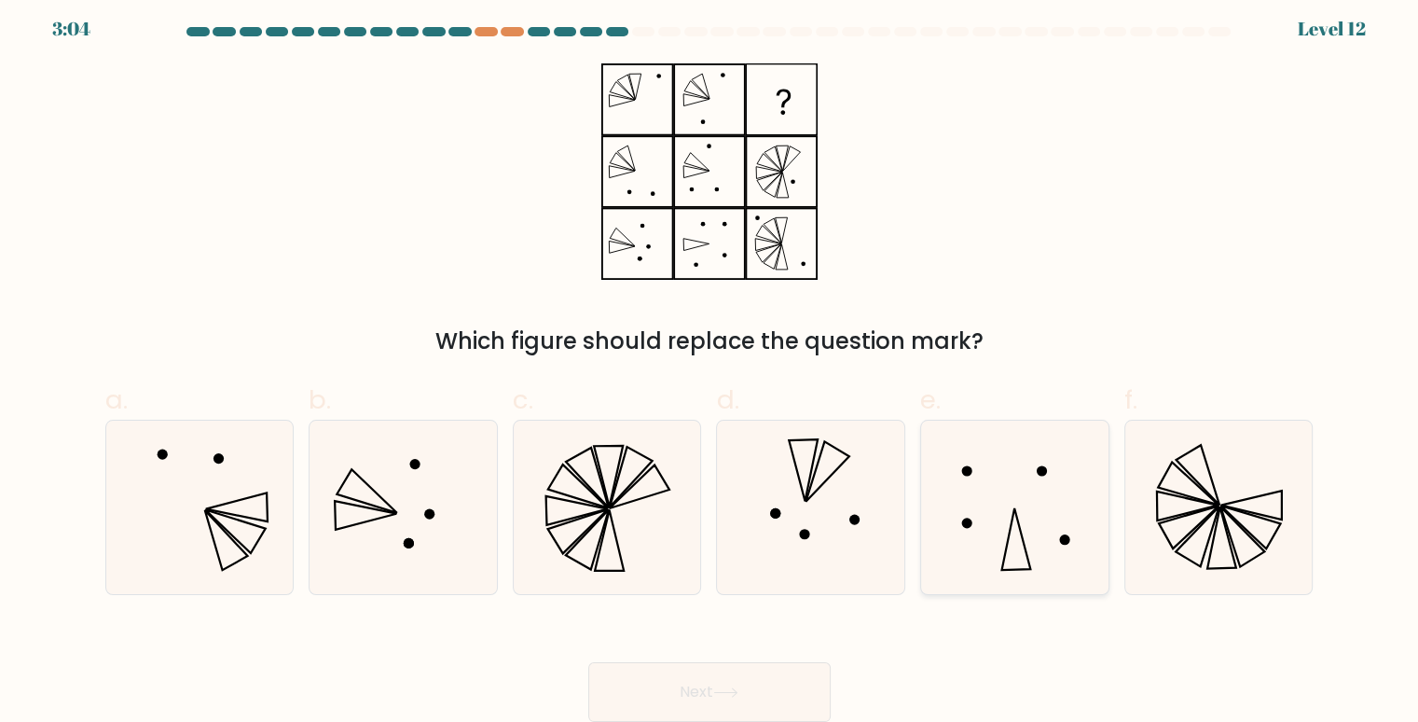
click at [1008, 483] on icon at bounding box center [1015, 508] width 174 height 174
click at [711, 366] on input "e." at bounding box center [710, 359] width 1 height 12
radio input "true"
click at [806, 547] on icon at bounding box center [812, 508] width 174 height 174
click at [711, 366] on input "d." at bounding box center [710, 359] width 1 height 12
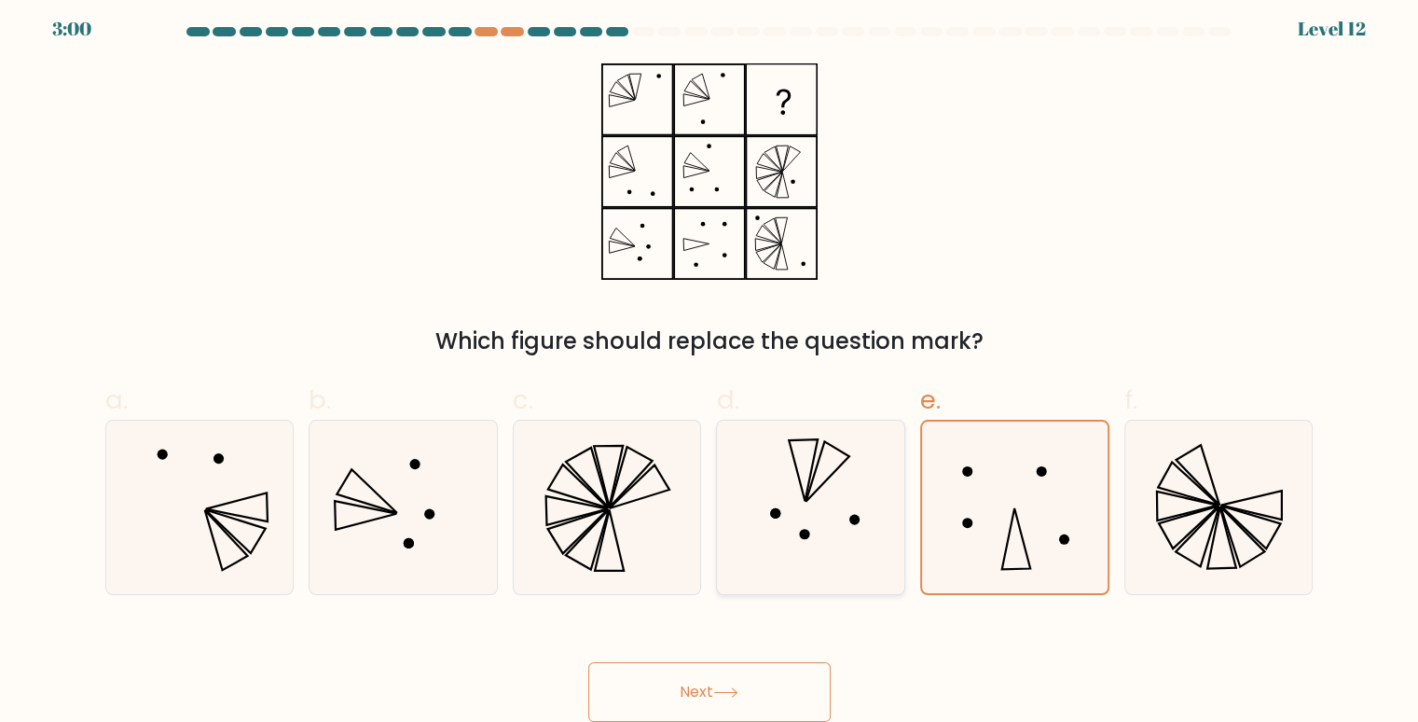
radio input "true"
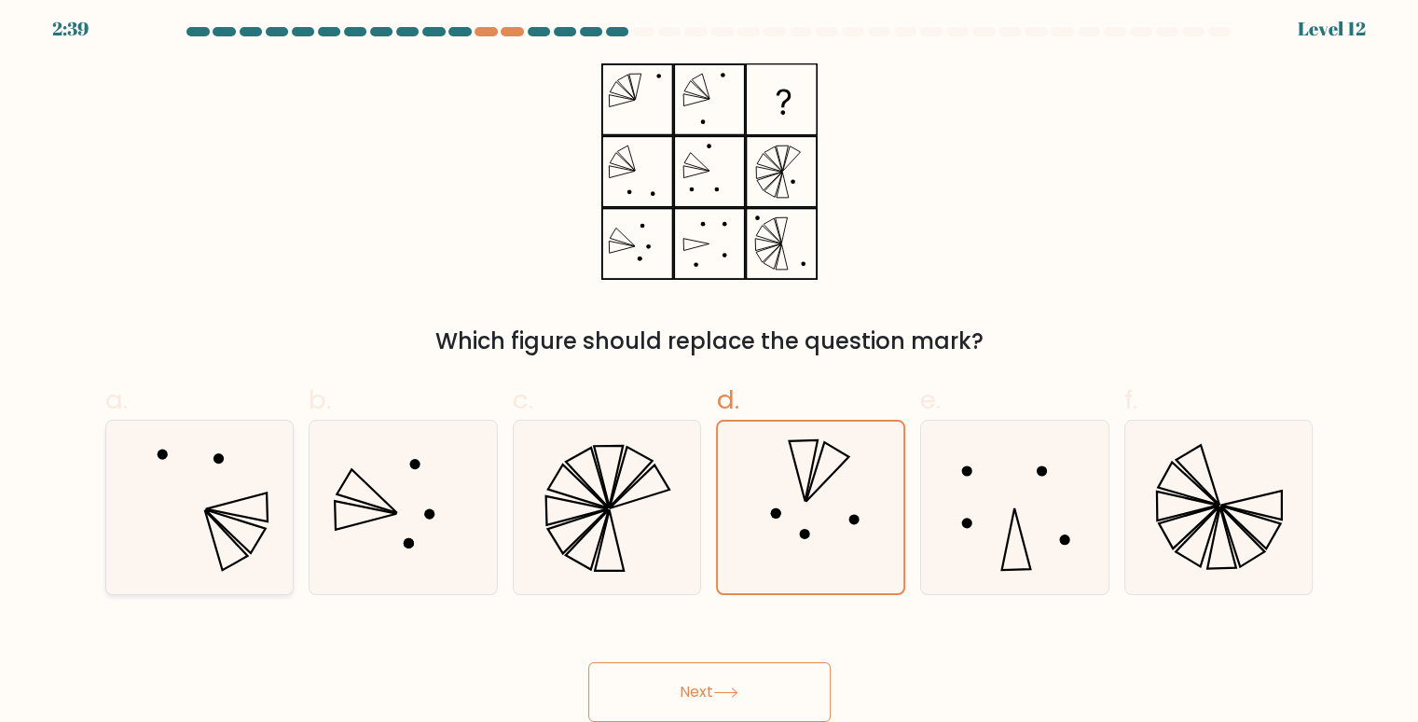
click at [235, 511] on icon at bounding box center [200, 508] width 174 height 174
click at [710, 366] on input "a." at bounding box center [710, 359] width 1 height 12
radio input "true"
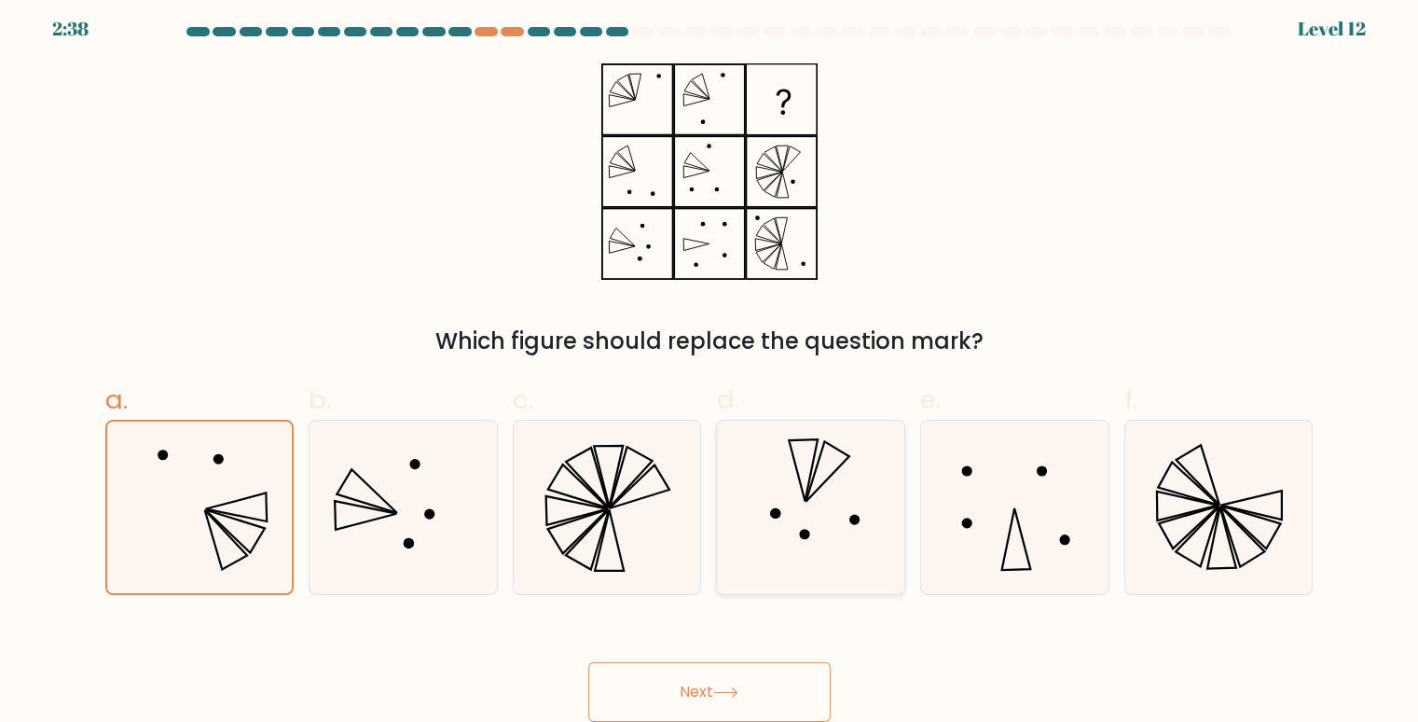
click at [855, 485] on icon at bounding box center [812, 508] width 174 height 174
click at [711, 366] on input "d." at bounding box center [710, 359] width 1 height 12
radio input "true"
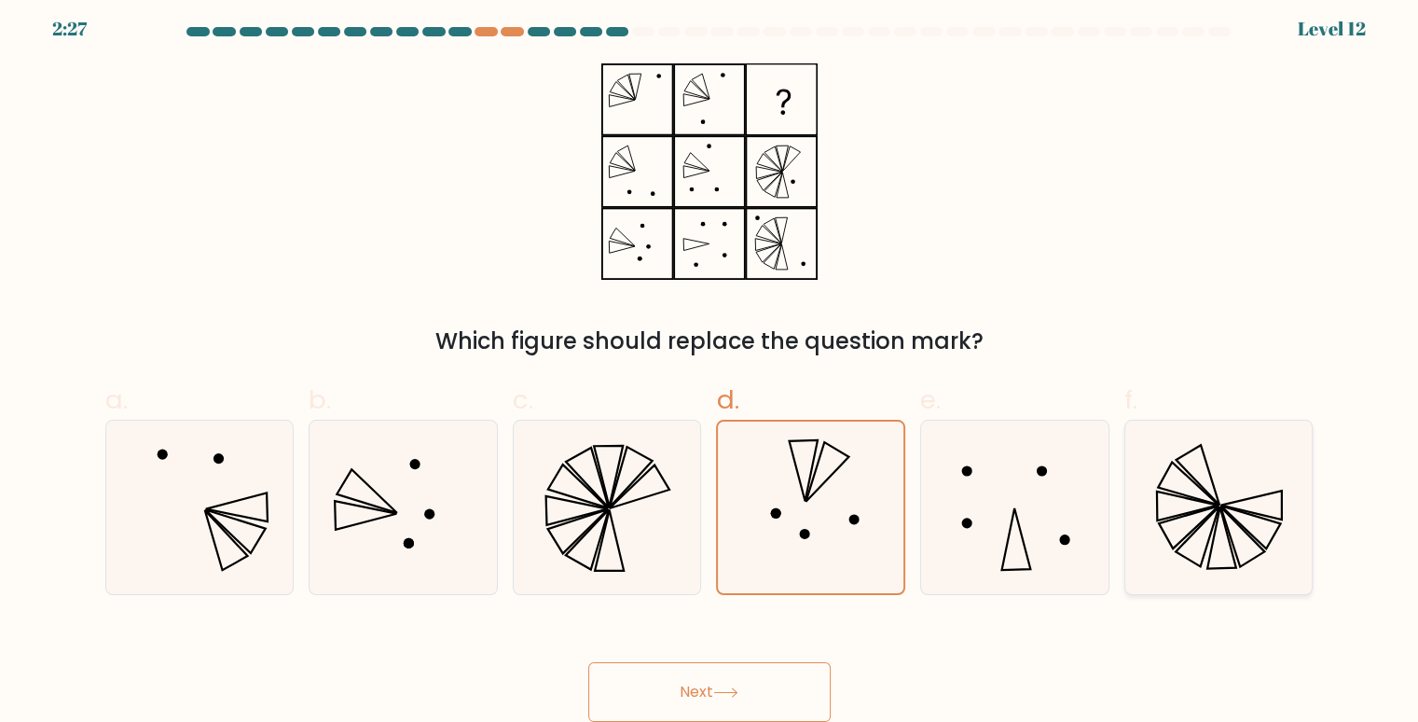
click at [1175, 519] on icon at bounding box center [1219, 508] width 174 height 174
click at [711, 366] on input "f." at bounding box center [710, 359] width 1 height 12
radio input "true"
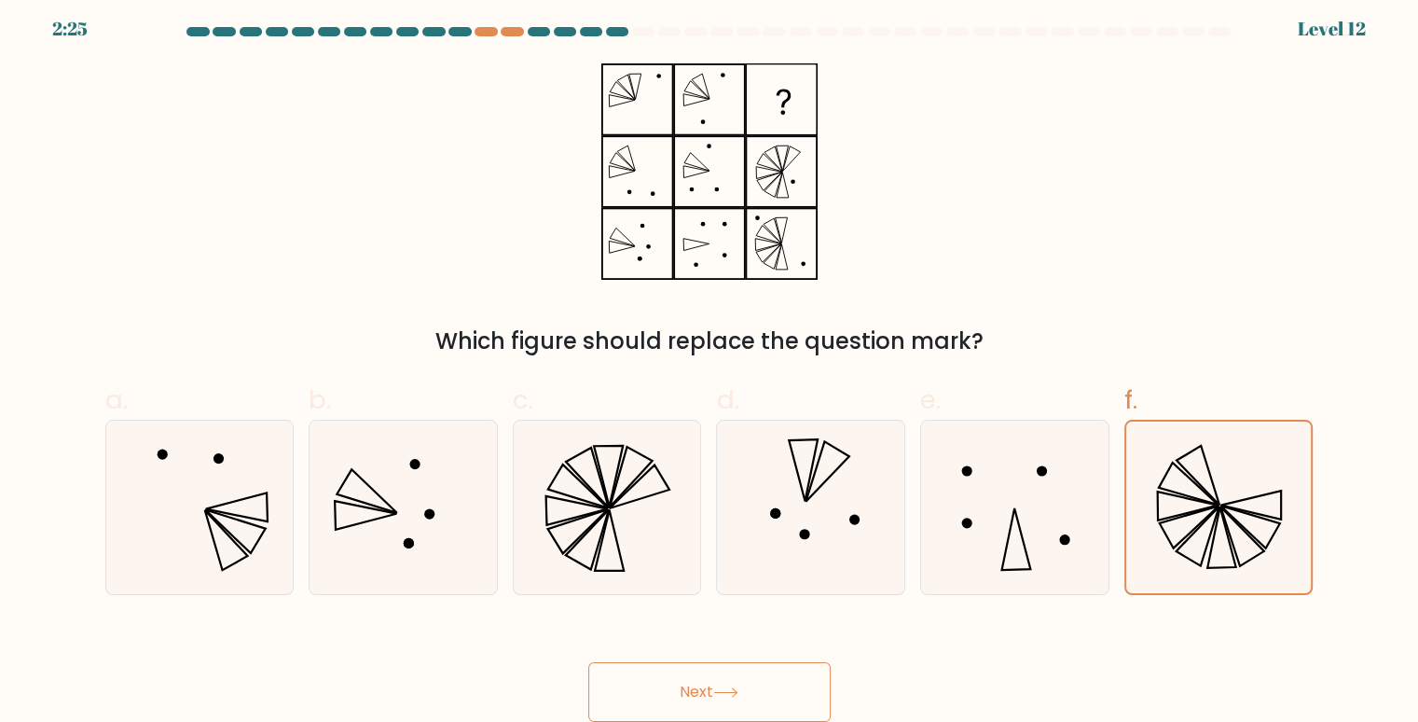
click at [761, 669] on button "Next" at bounding box center [709, 692] width 242 height 60
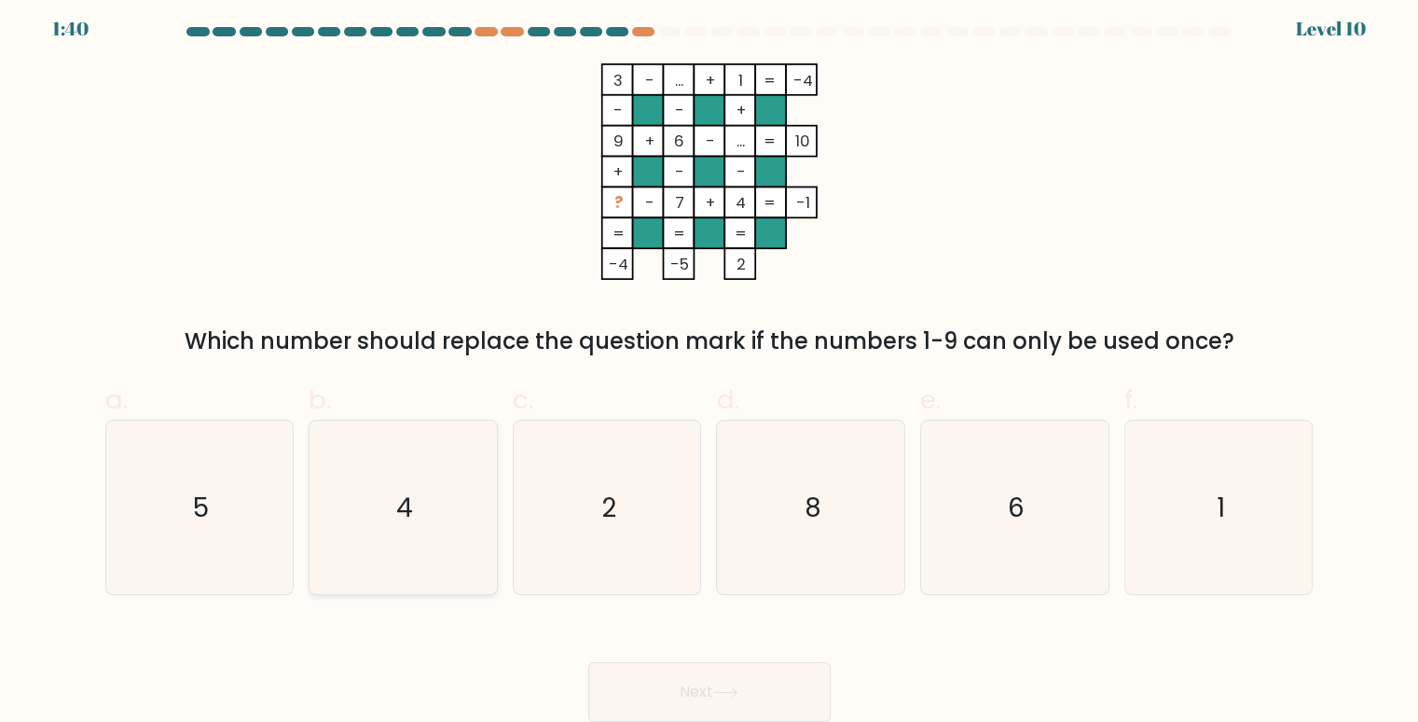
click at [403, 508] on text "4" at bounding box center [404, 507] width 17 height 36
click at [710, 366] on input "b. 4" at bounding box center [710, 359] width 1 height 12
radio input "true"
click at [681, 502] on icon "2" at bounding box center [607, 508] width 174 height 174
click at [710, 366] on input "c. 2" at bounding box center [710, 359] width 1 height 12
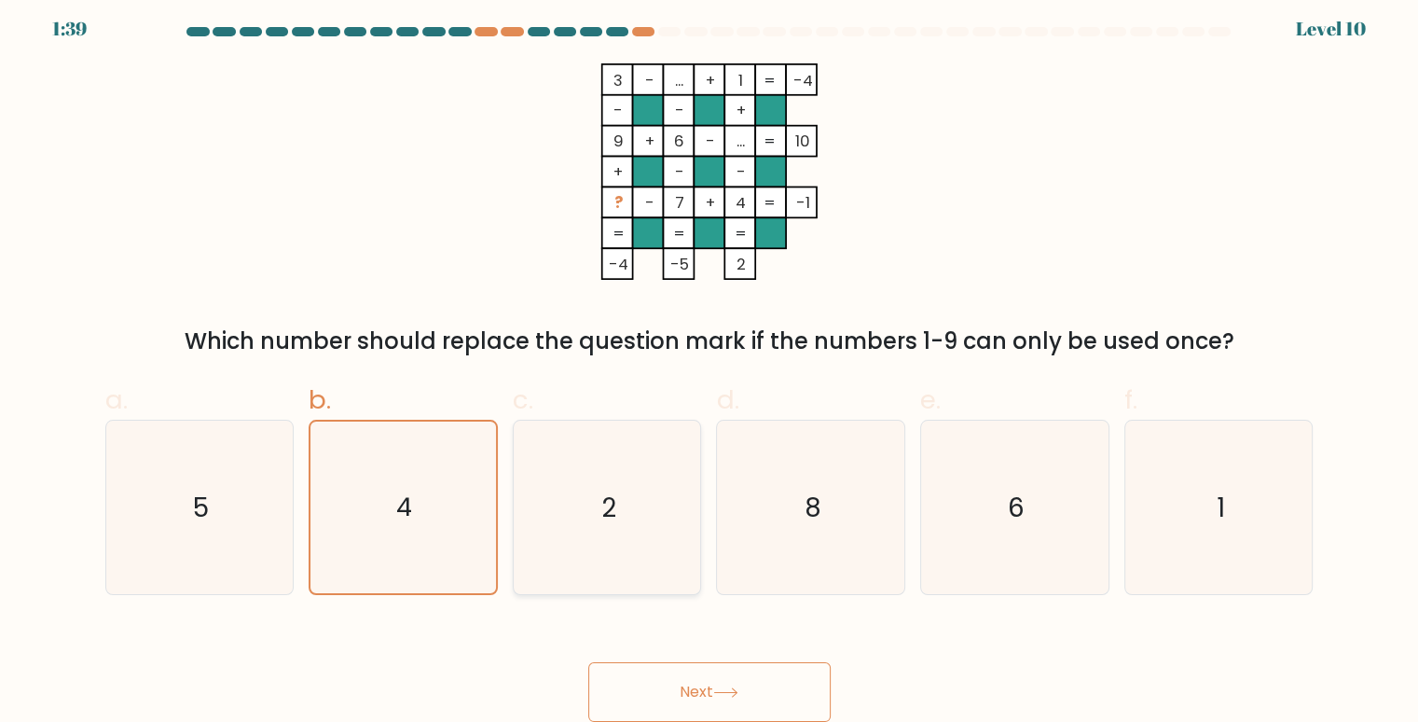
radio input "true"
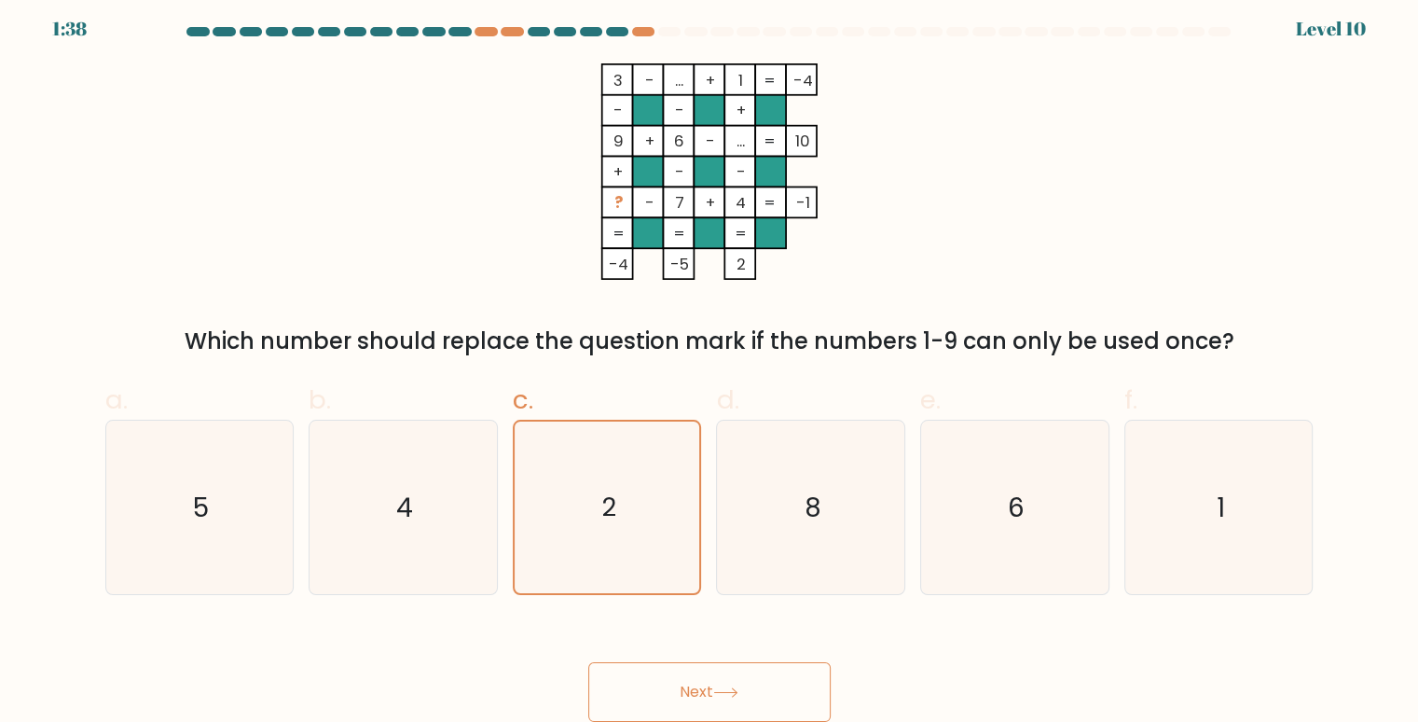
click at [718, 689] on icon at bounding box center [725, 692] width 25 height 10
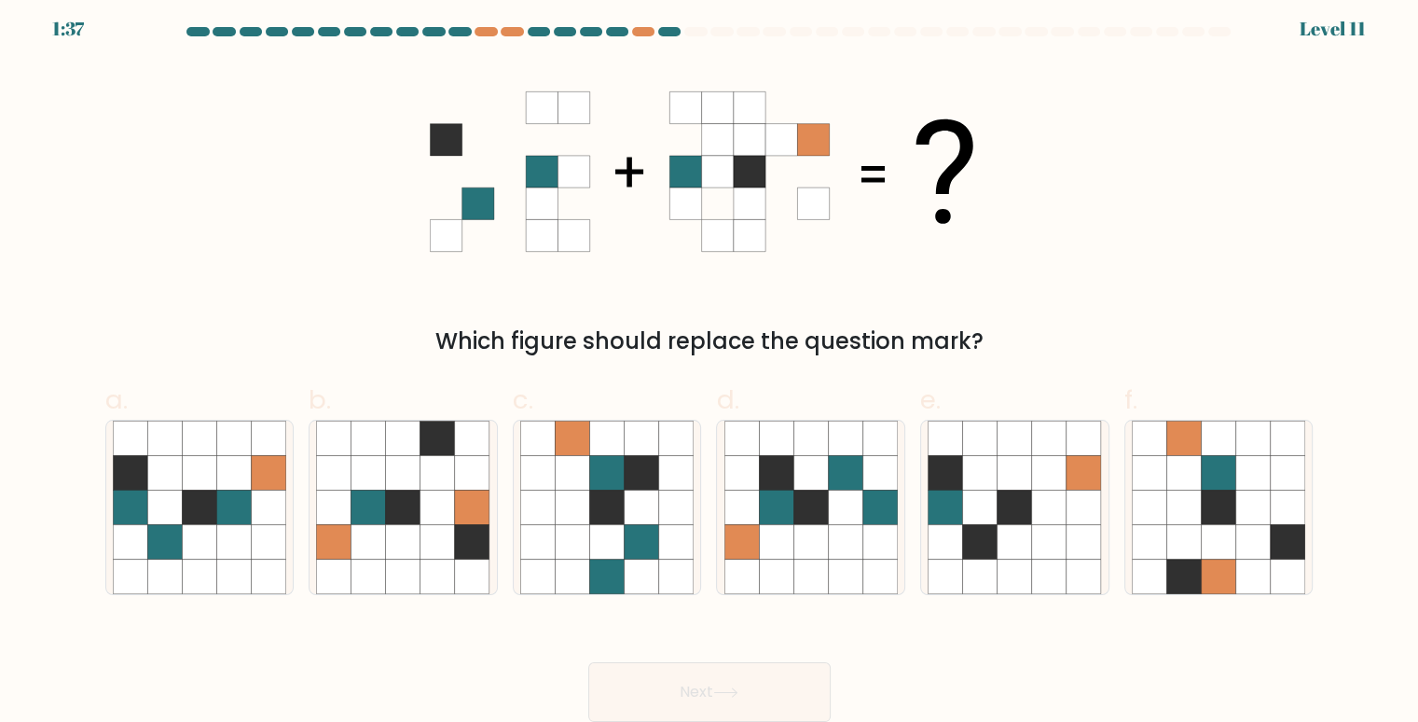
click at [761, 680] on button "Next" at bounding box center [709, 692] width 242 height 60
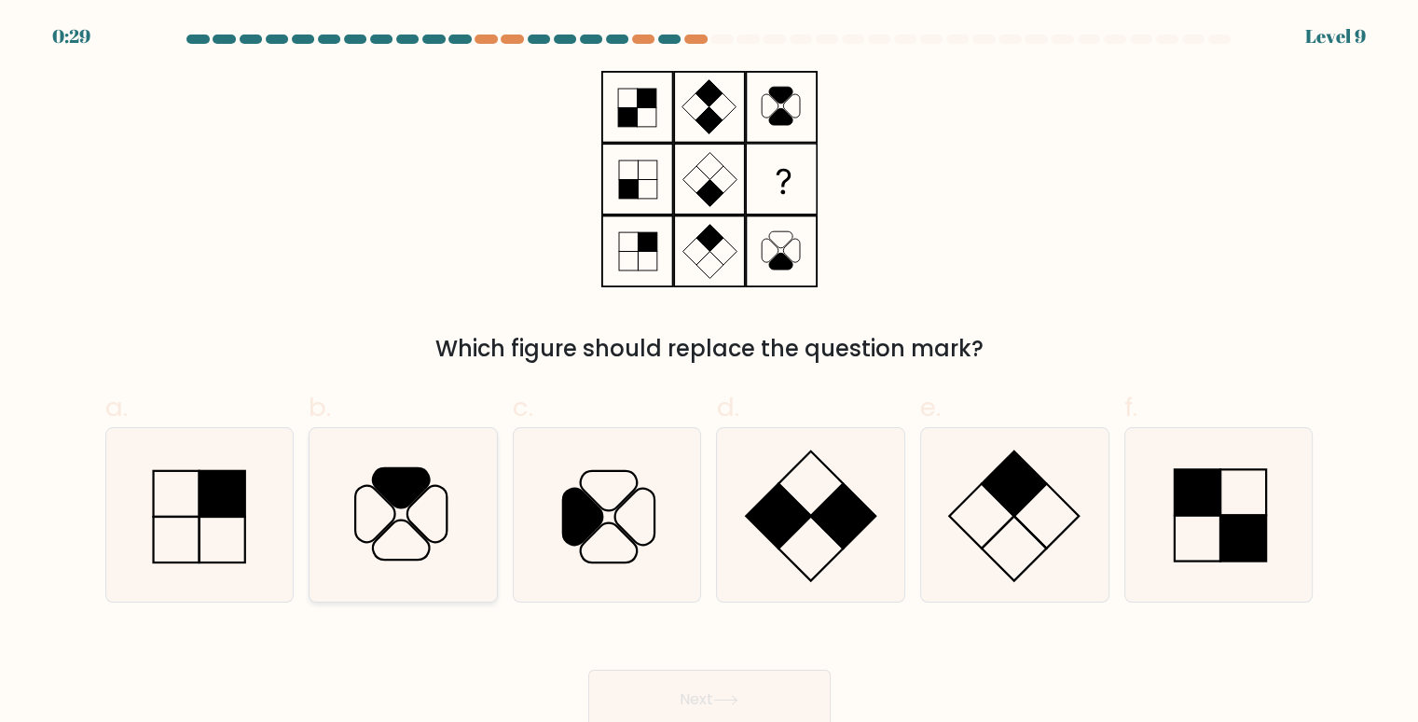
click at [407, 546] on icon at bounding box center [403, 515] width 174 height 174
click at [710, 373] on input "b." at bounding box center [710, 367] width 1 height 12
radio input "true"
click at [727, 672] on button "Next" at bounding box center [709, 700] width 242 height 60
click at [713, 693] on button "Next" at bounding box center [709, 700] width 242 height 60
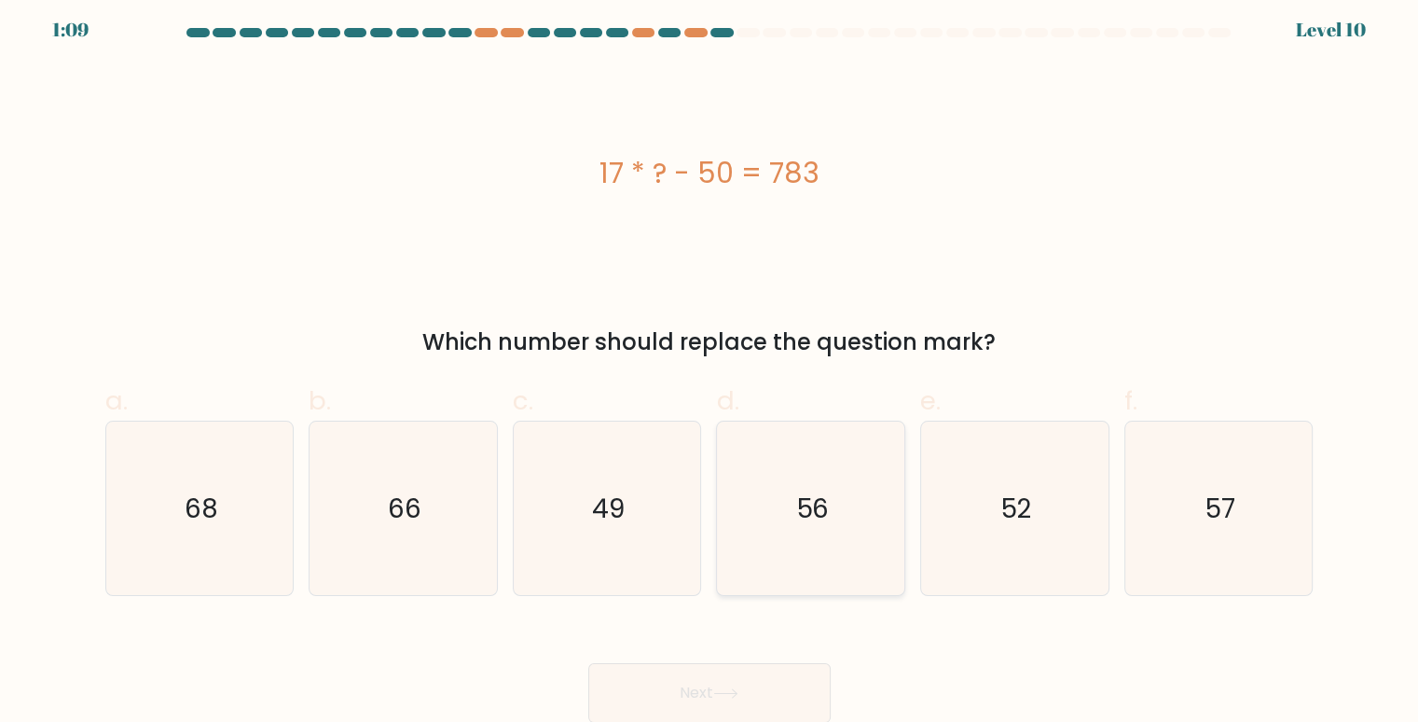
scroll to position [8, 0]
